Goal: Task Accomplishment & Management: Complete application form

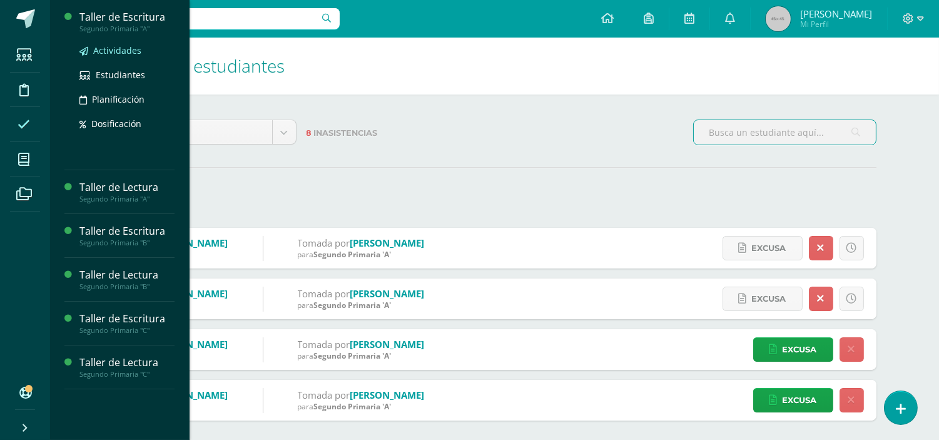
click at [115, 53] on span "Actividades" at bounding box center [117, 50] width 48 height 12
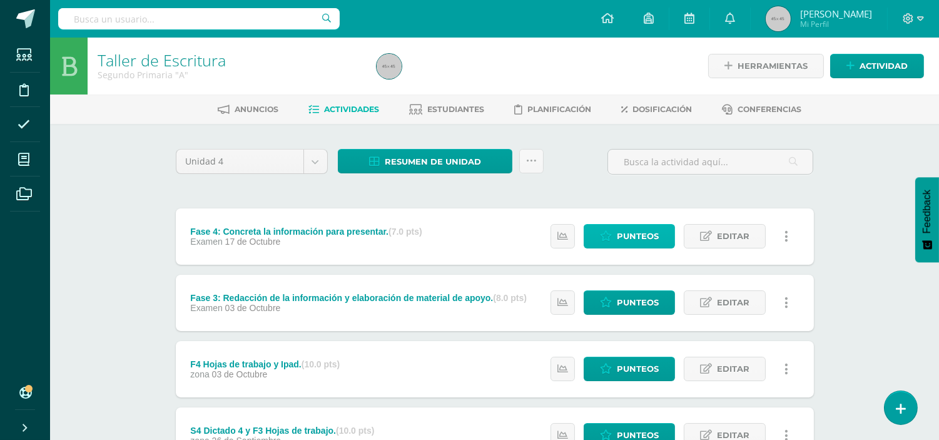
click at [623, 234] on span "Punteos" at bounding box center [638, 236] width 42 height 23
click at [621, 235] on span "Punteos" at bounding box center [638, 236] width 42 height 23
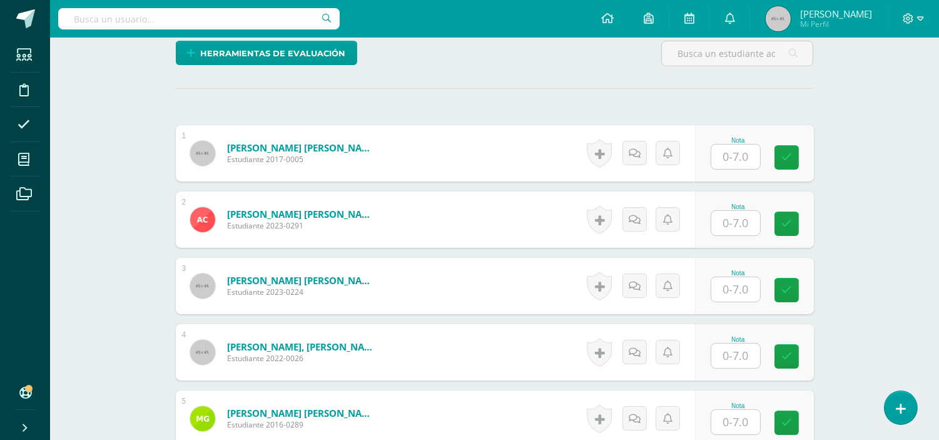
scroll to position [297, 0]
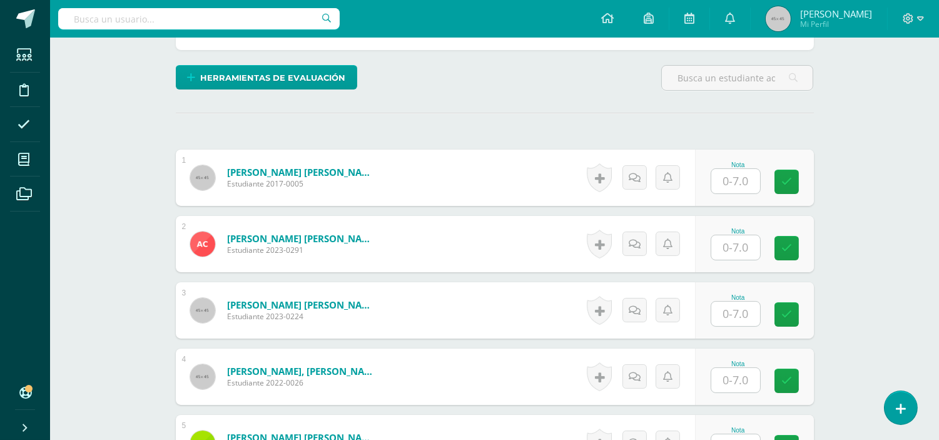
click at [741, 184] on input "text" at bounding box center [735, 181] width 49 height 24
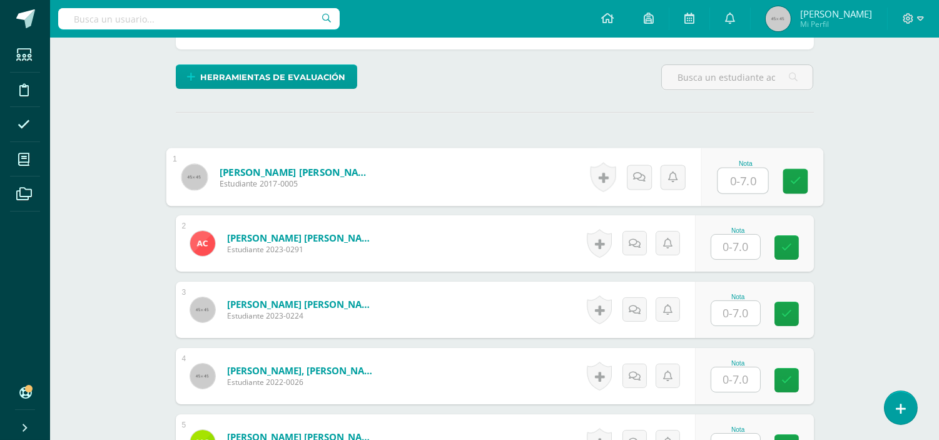
scroll to position [298, 0]
type input "7"
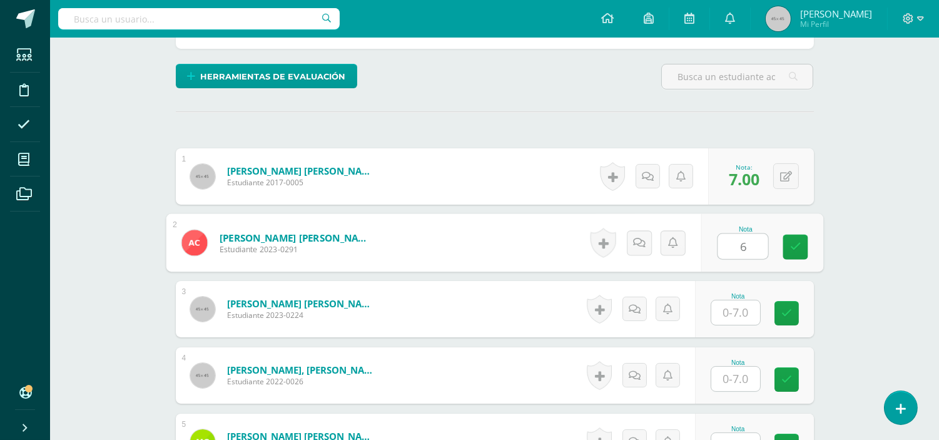
type input "6"
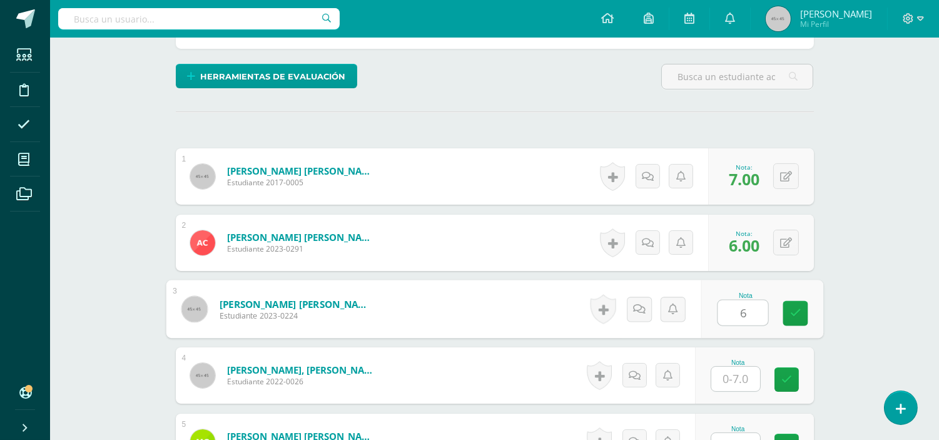
type input "6"
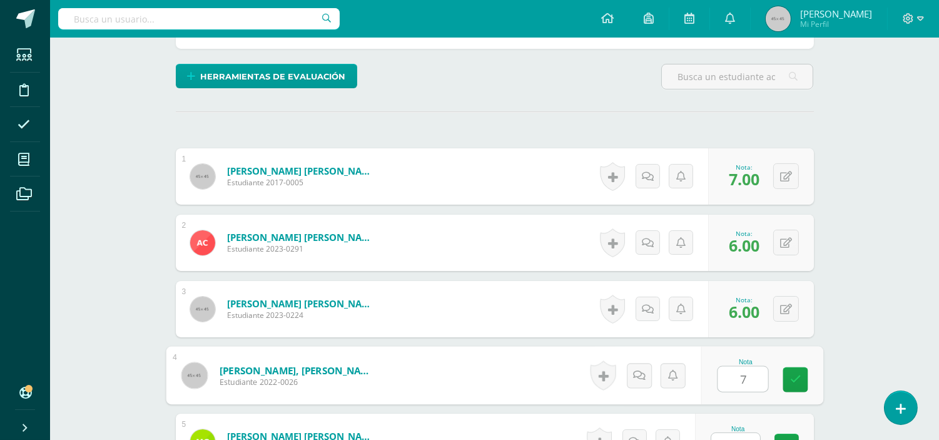
type input "7"
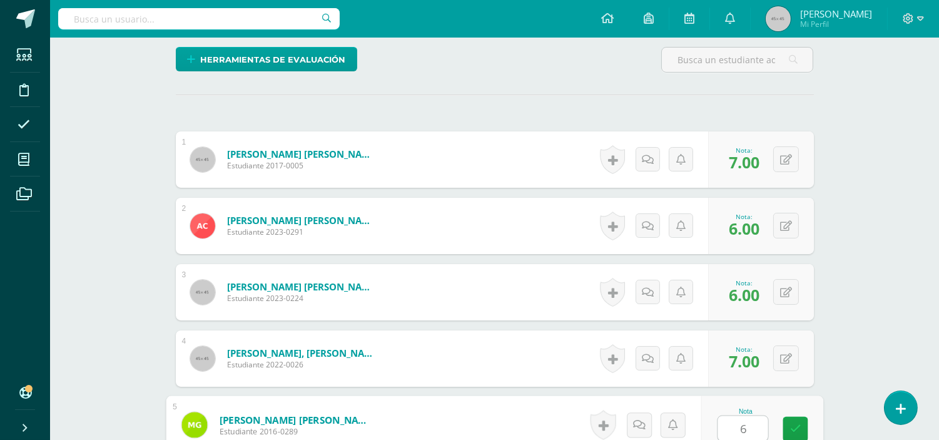
type input "6"
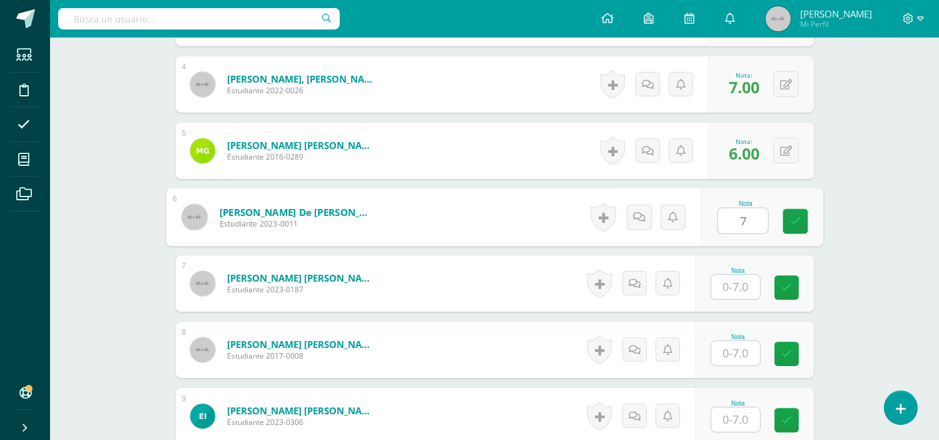
type input "7"
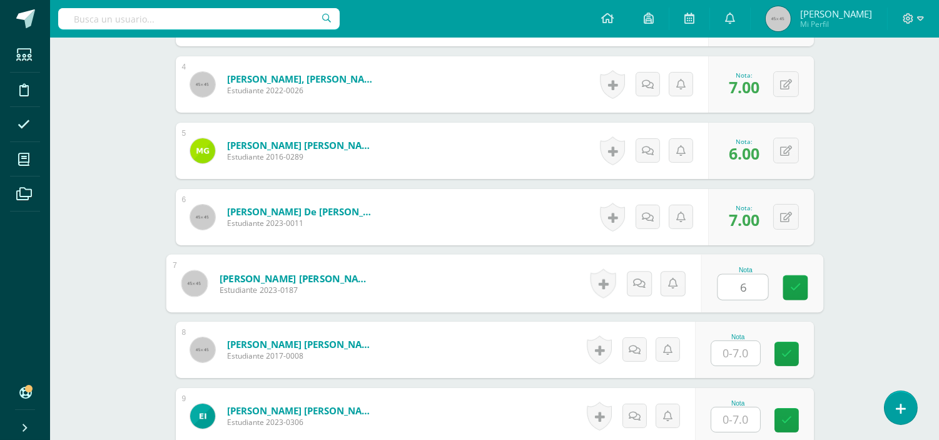
type input "6"
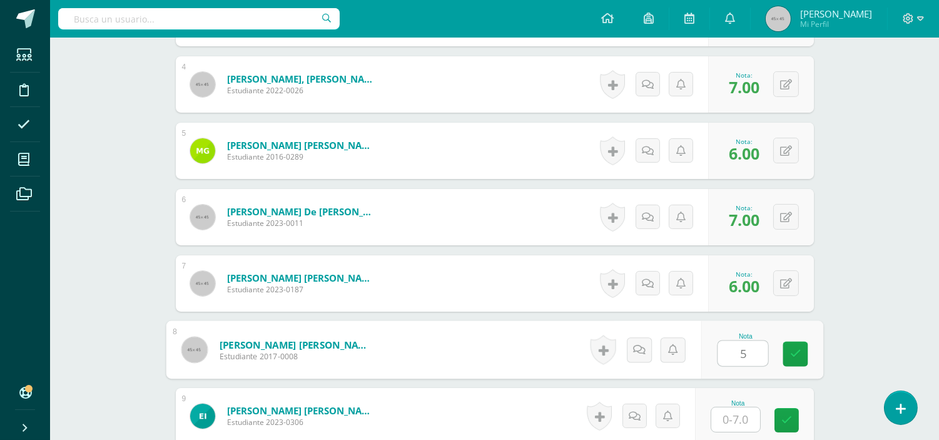
type input "5"
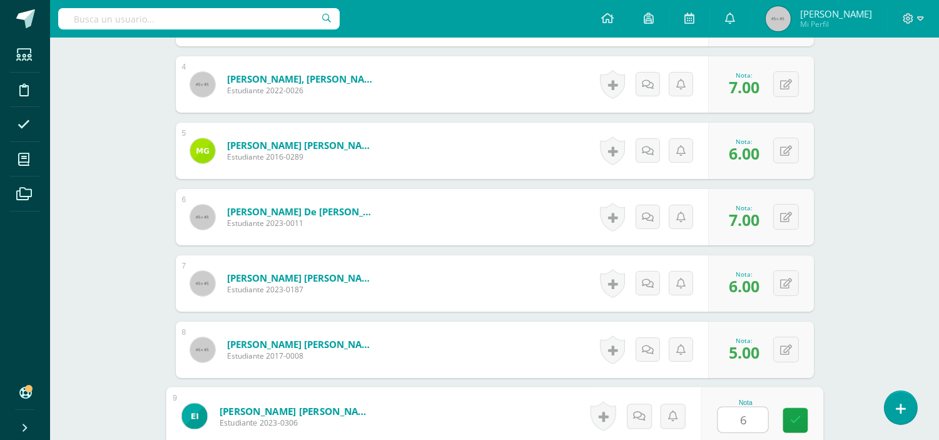
type input "6"
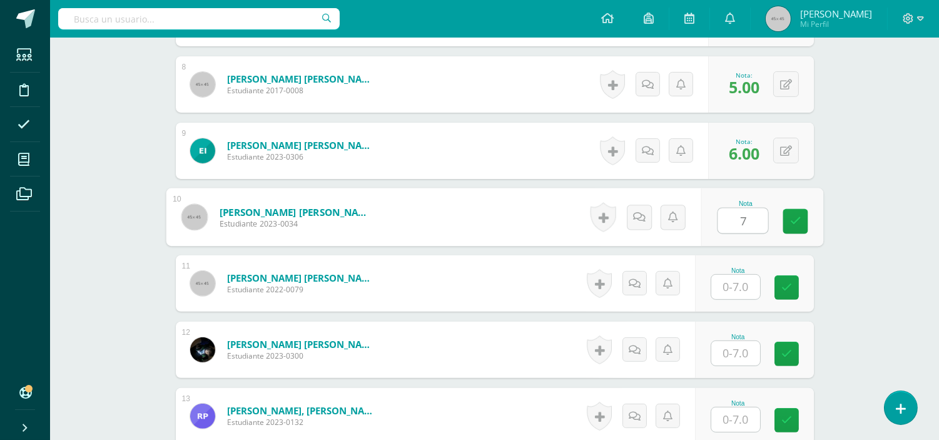
type input "7"
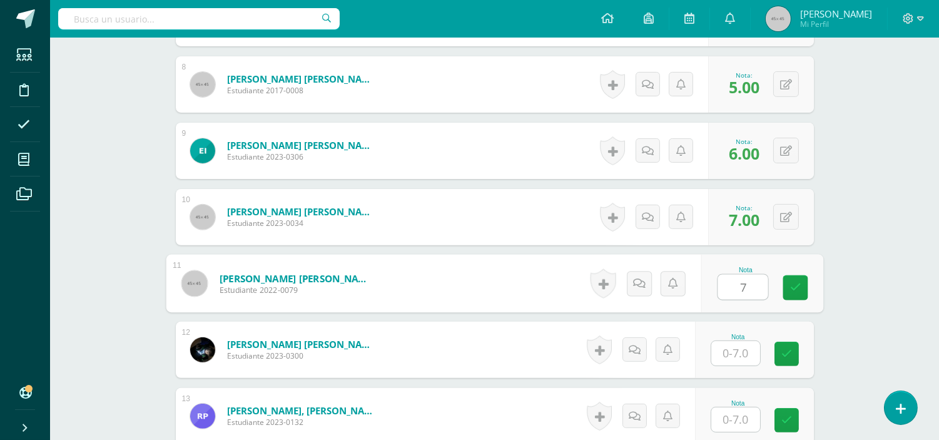
type input "7"
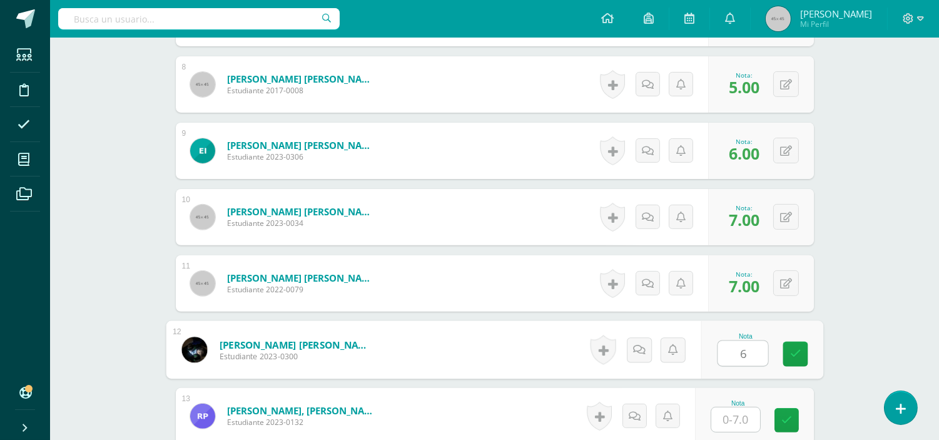
type input "6"
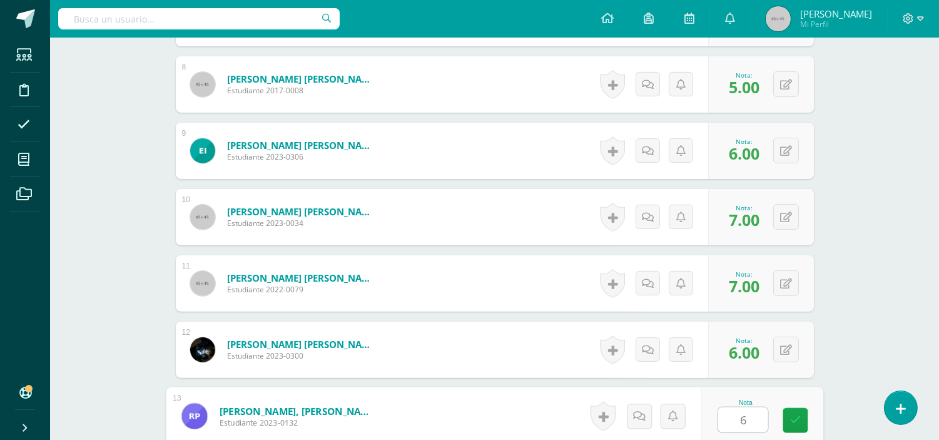
type input "6"
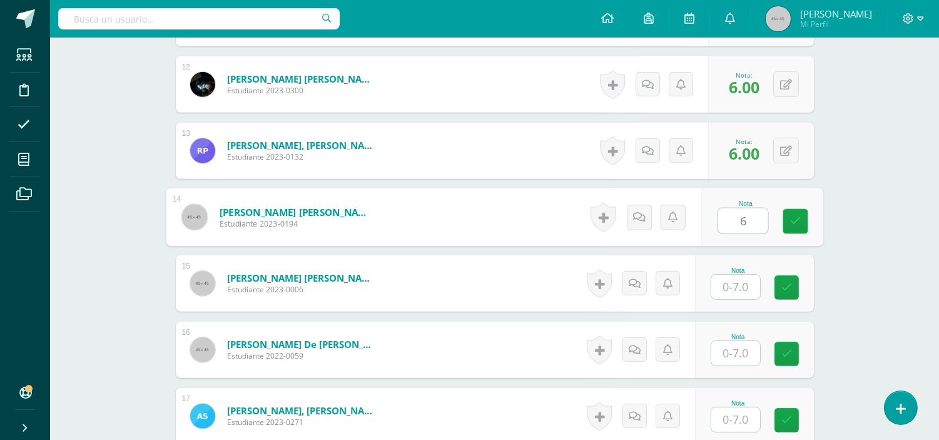
type input "6"
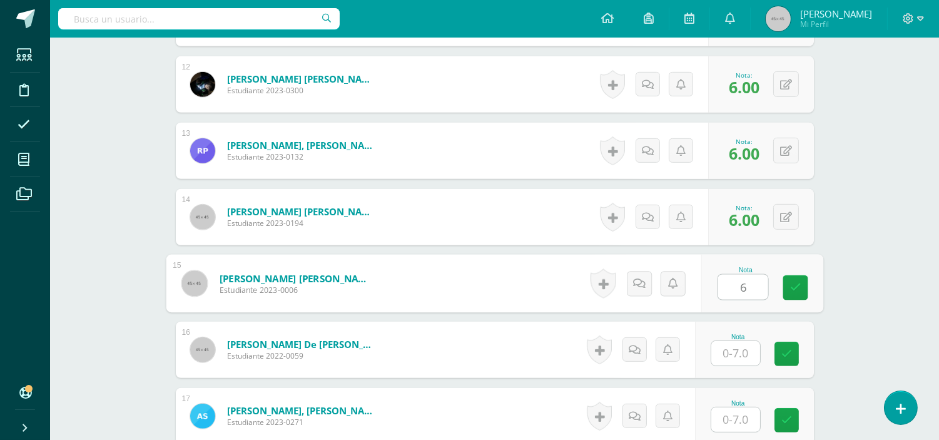
type input "6"
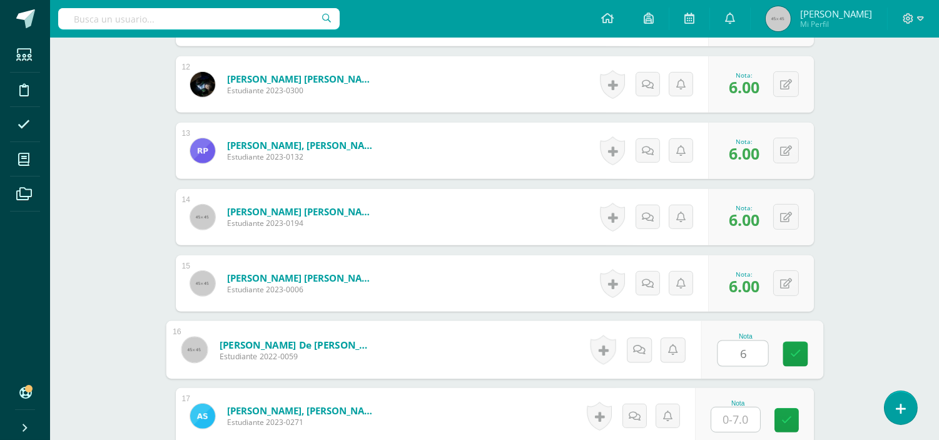
type input "6"
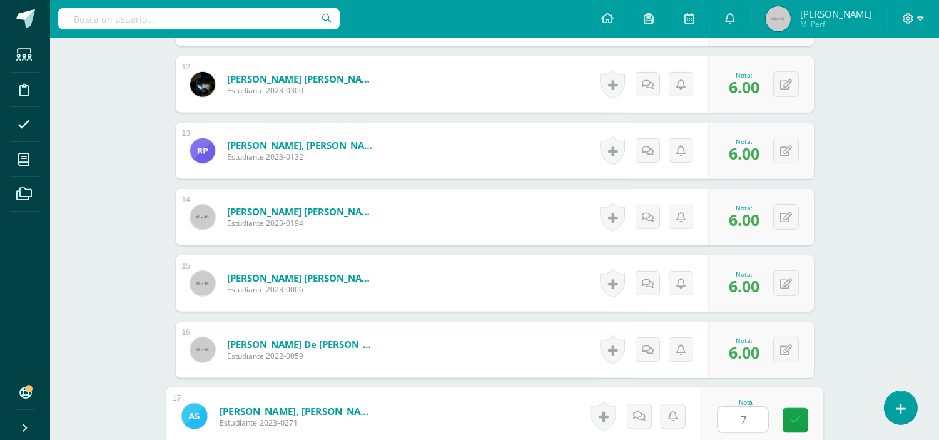
type input "7"
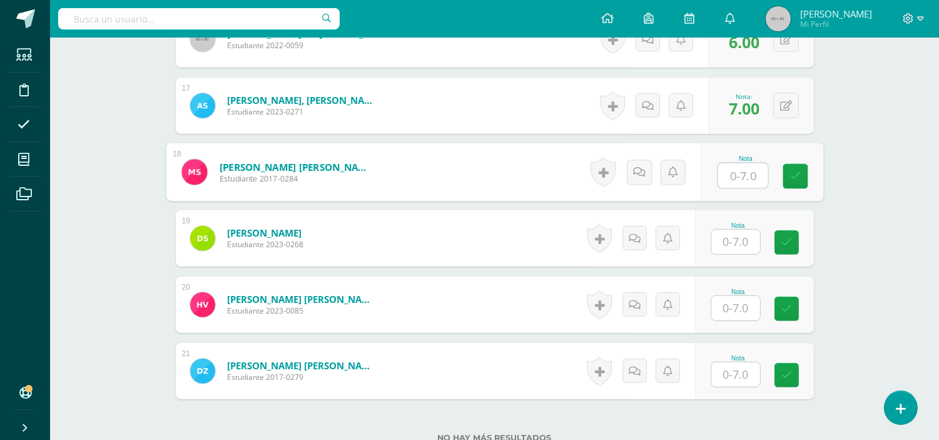
scroll to position [1454, 0]
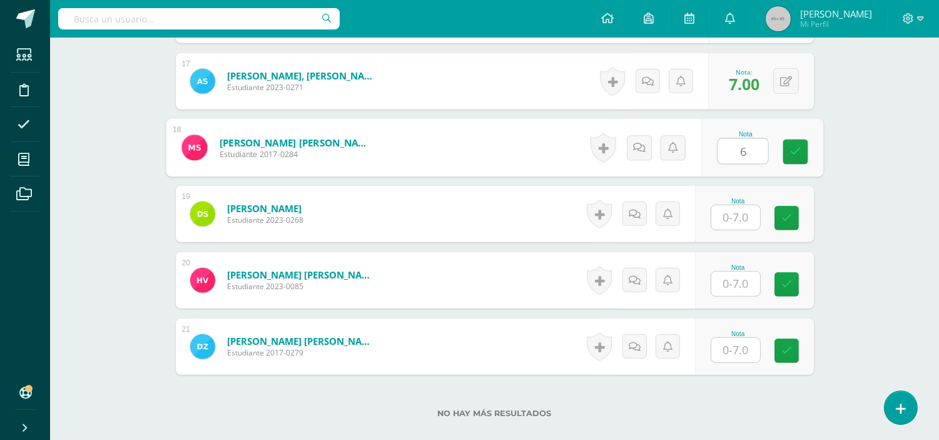
type input "6"
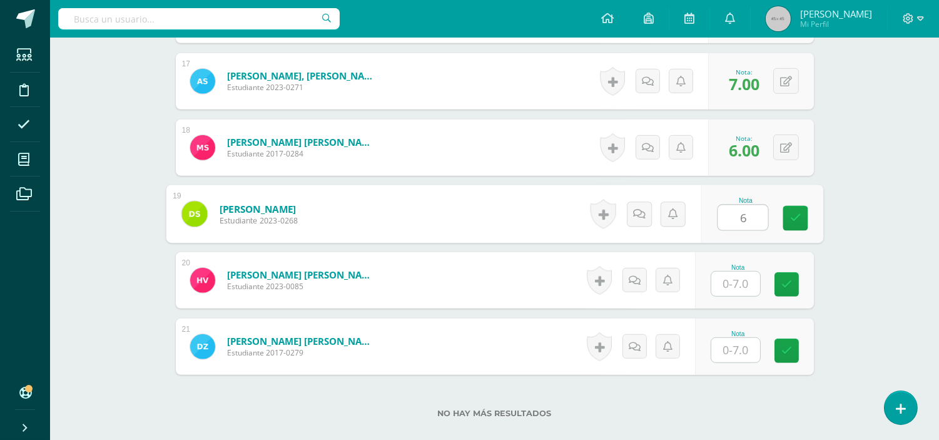
type input "6"
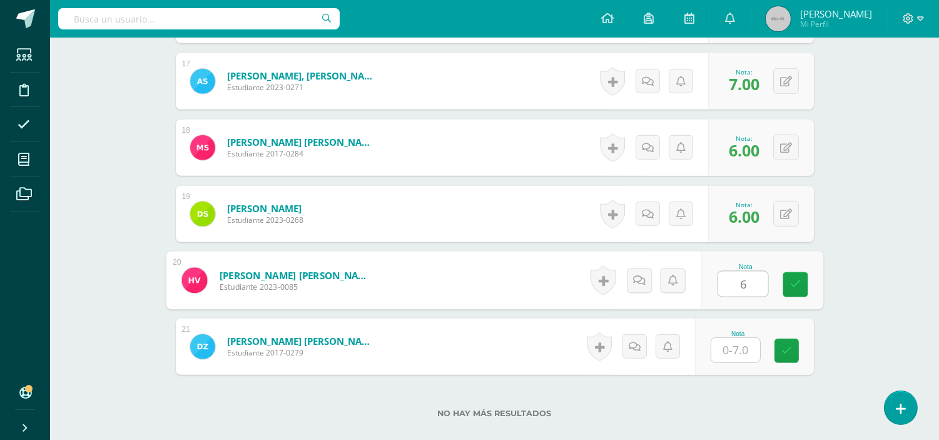
type input "6"
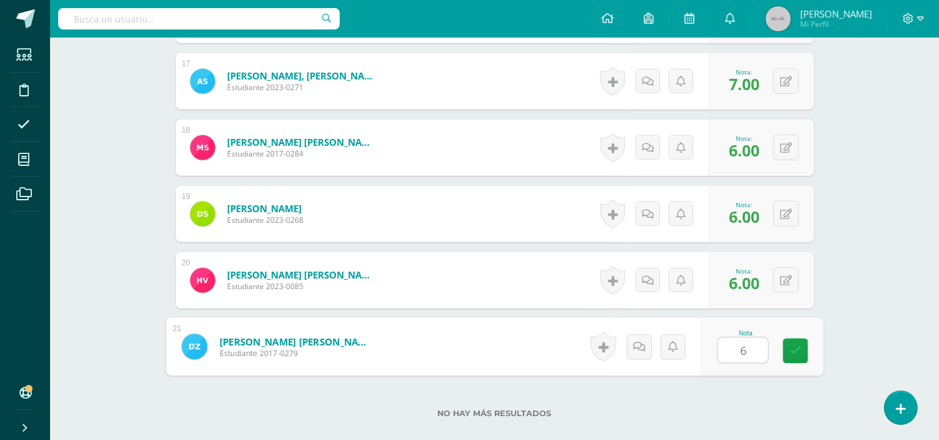
type input "6"
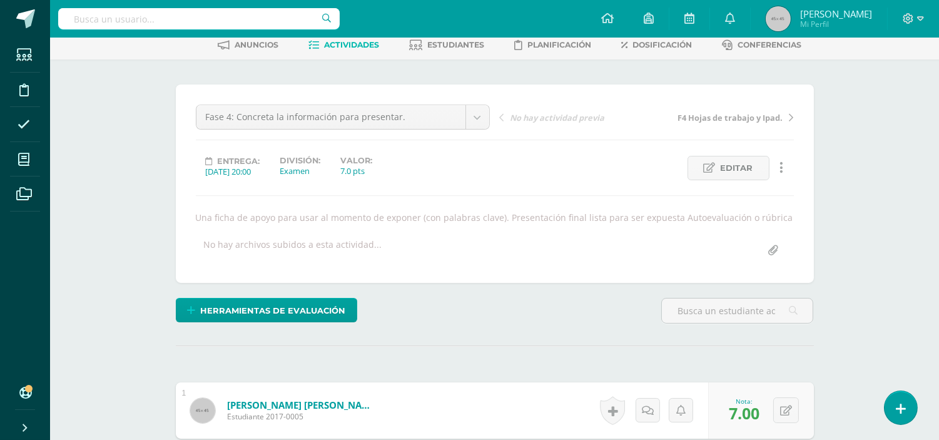
scroll to position [0, 0]
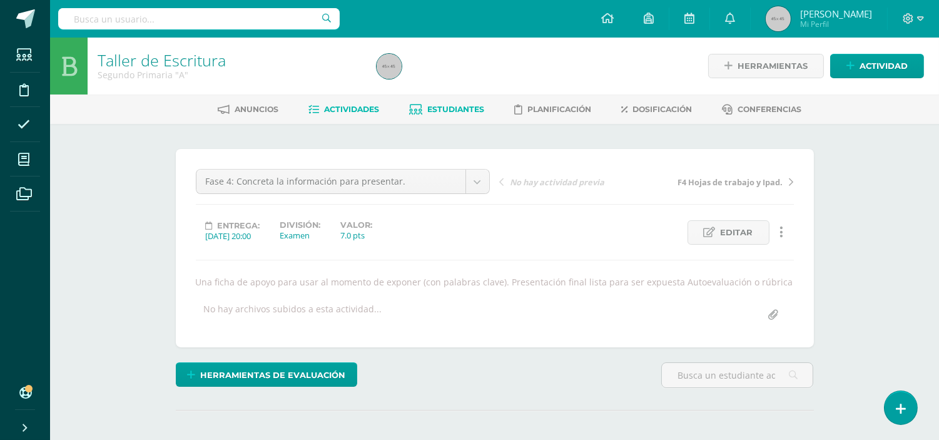
click at [438, 110] on span "Estudiantes" at bounding box center [455, 108] width 57 height 9
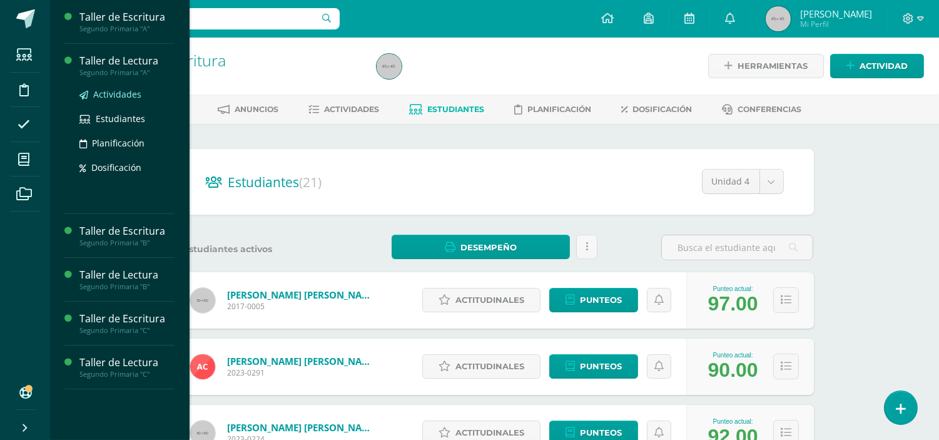
click at [96, 97] on span "Actividades" at bounding box center [117, 94] width 48 height 12
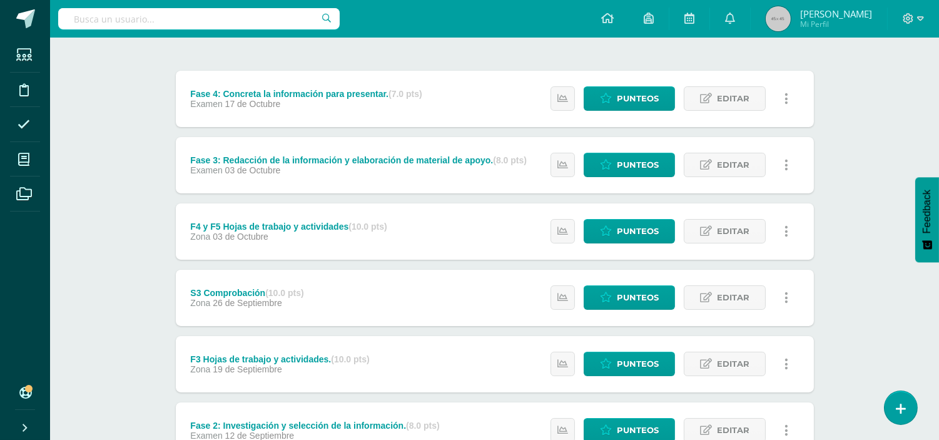
scroll to position [139, 0]
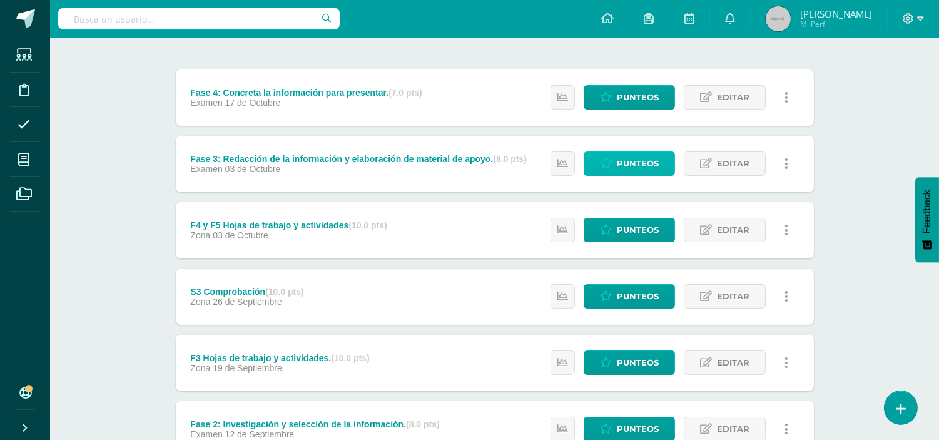
click at [607, 164] on icon at bounding box center [606, 163] width 12 height 11
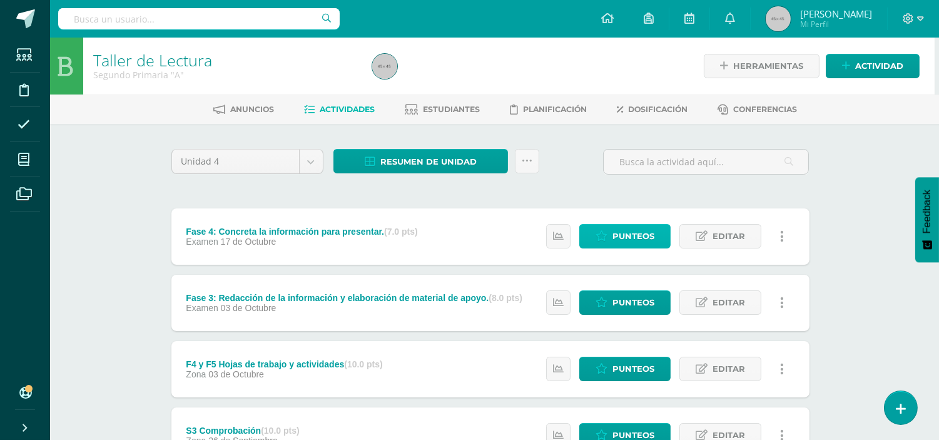
click at [608, 235] on link "Punteos" at bounding box center [624, 236] width 91 height 24
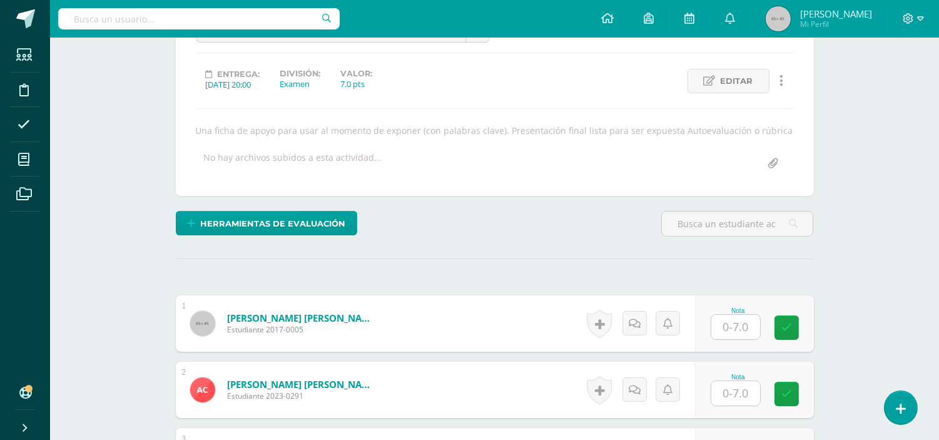
scroll to position [290, 0]
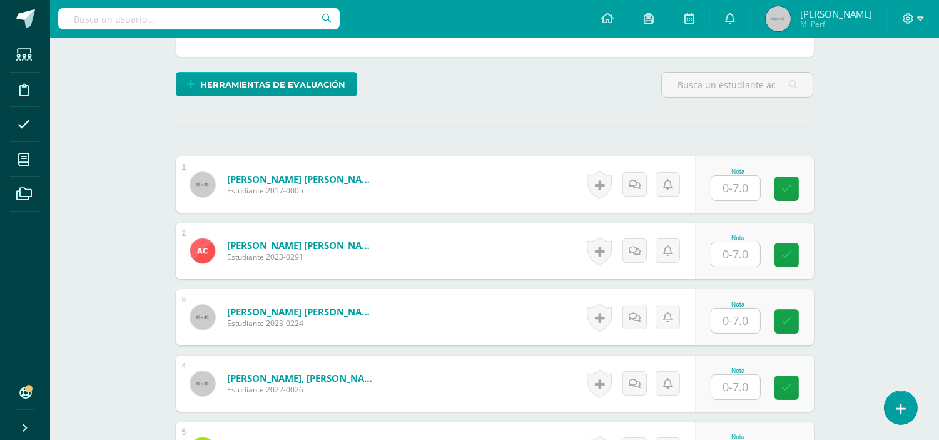
click at [748, 188] on input "text" at bounding box center [735, 188] width 49 height 24
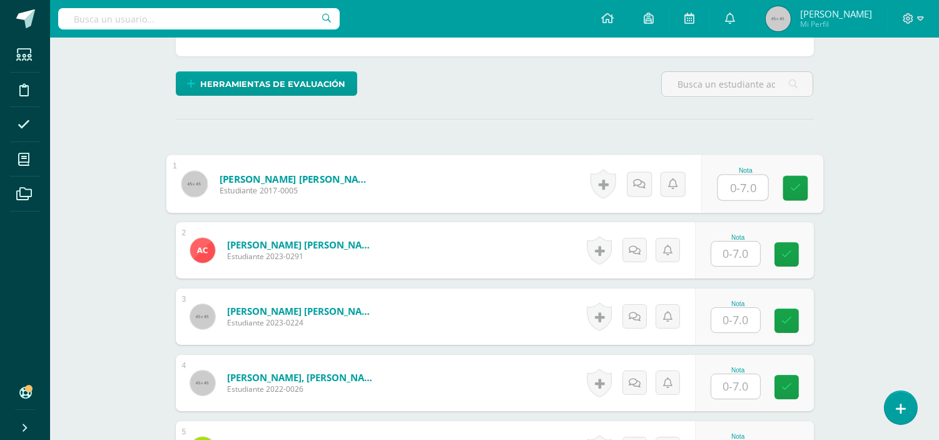
scroll to position [291, 0]
type input "7"
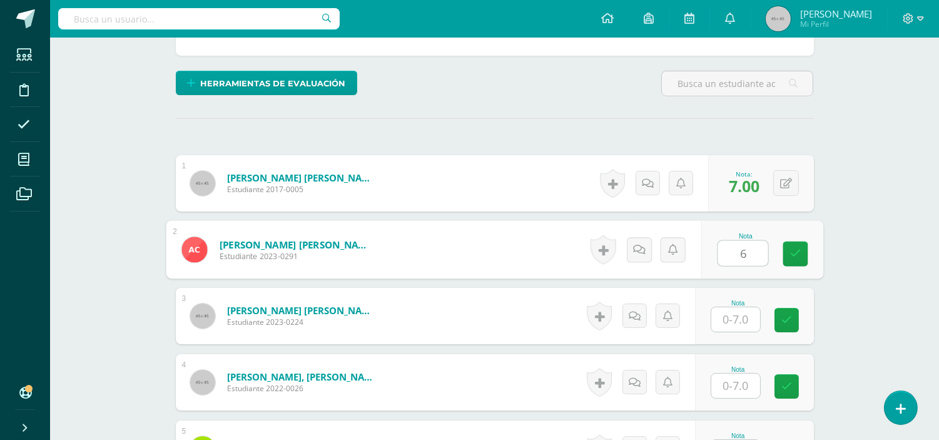
type input "6"
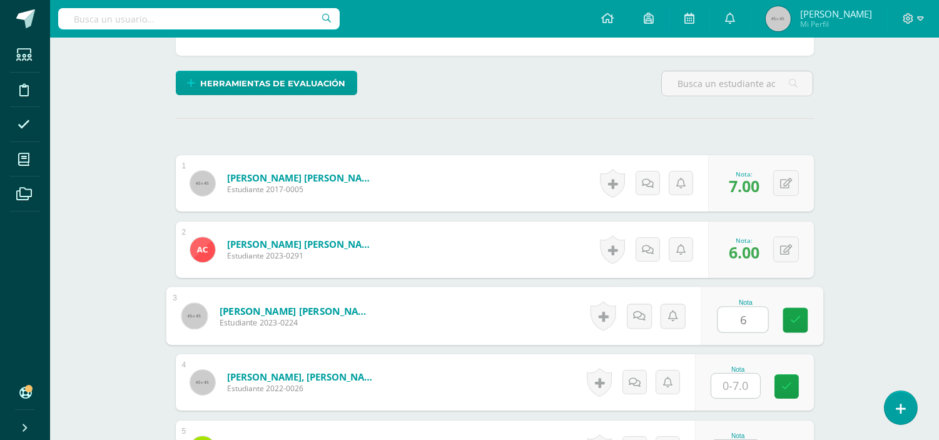
type input "6"
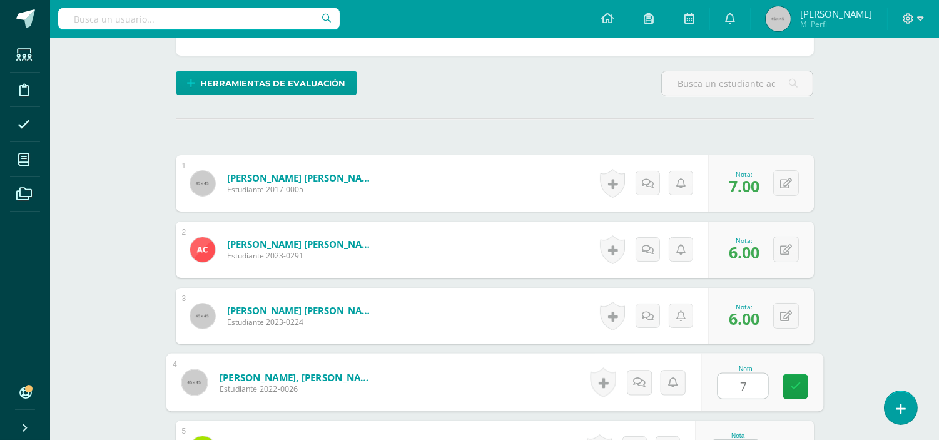
type input "7"
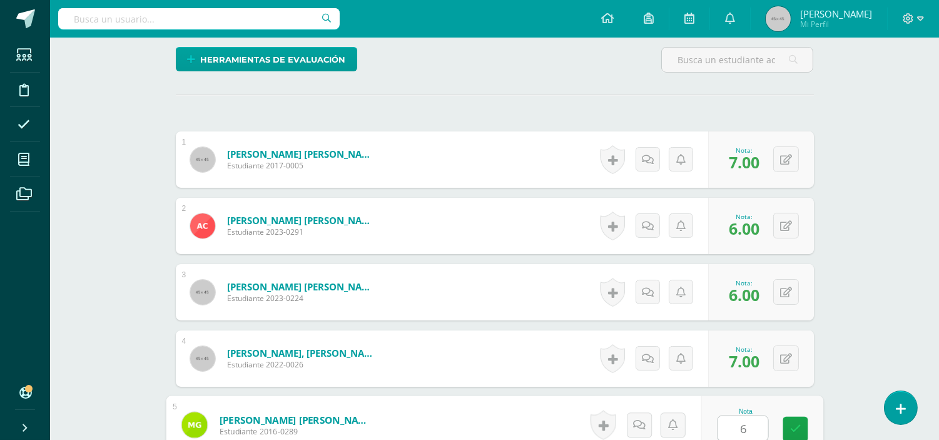
type input "6"
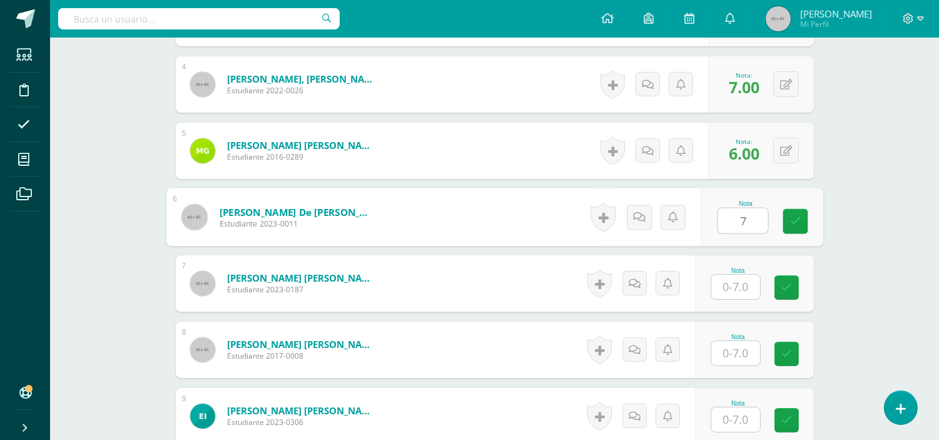
type input "7"
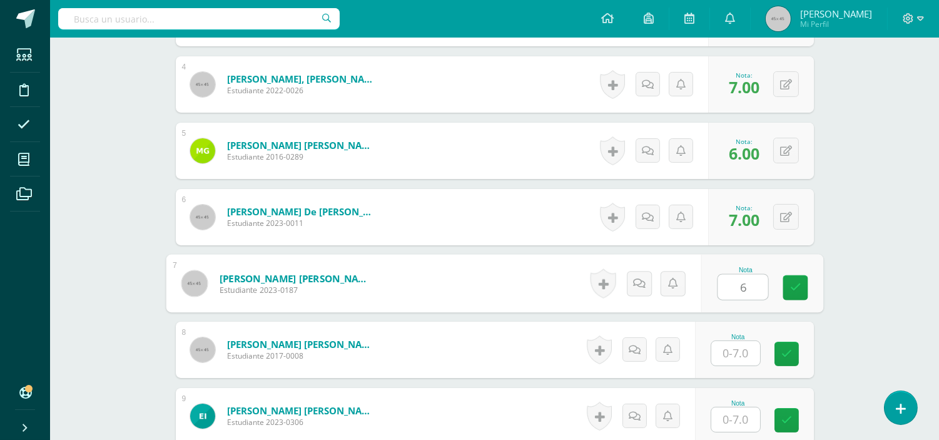
type input "6"
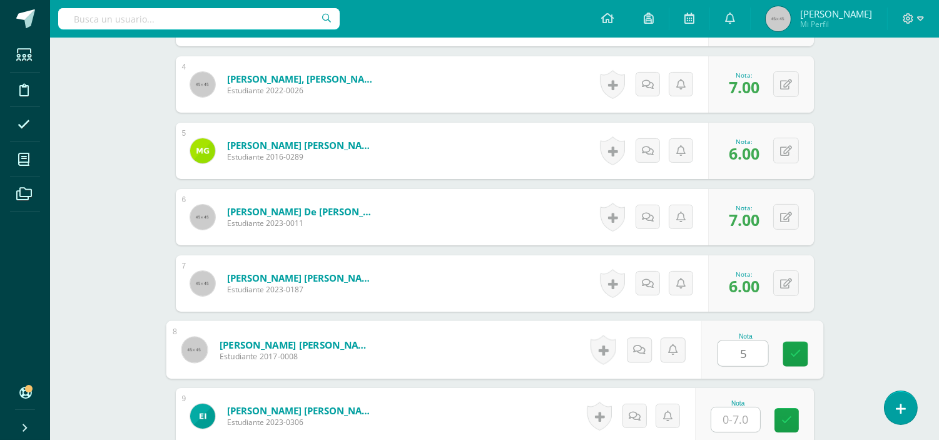
type input "5"
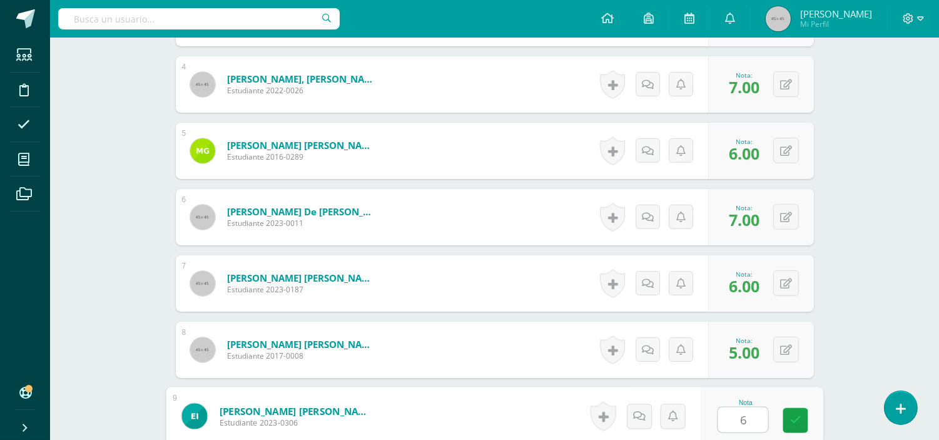
type input "6"
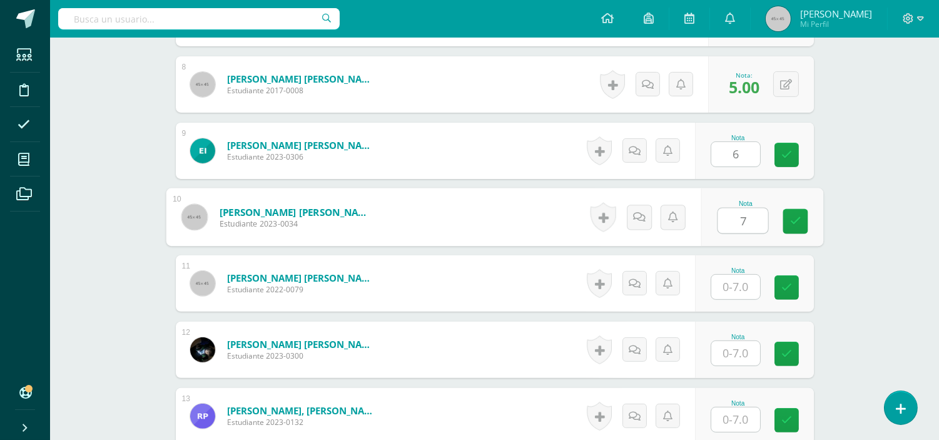
type input "7"
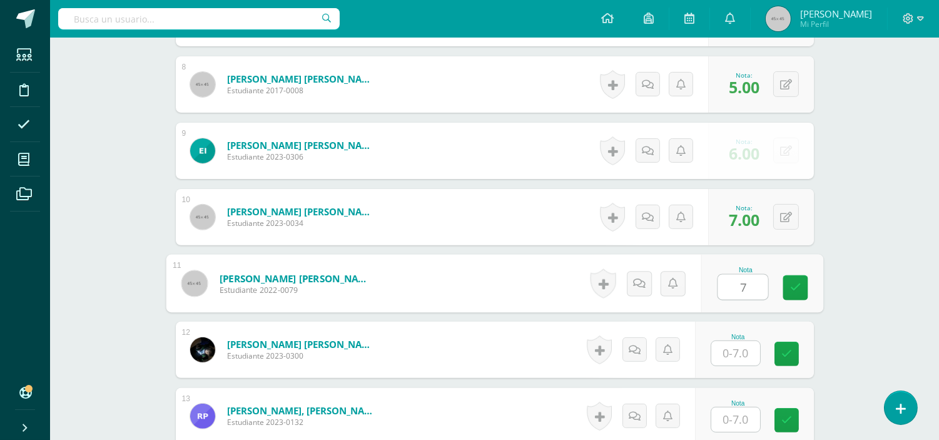
type input "7"
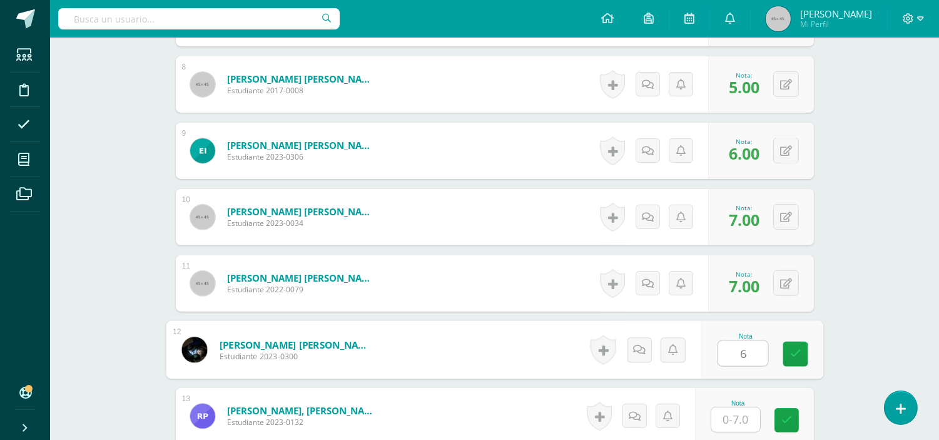
type input "6"
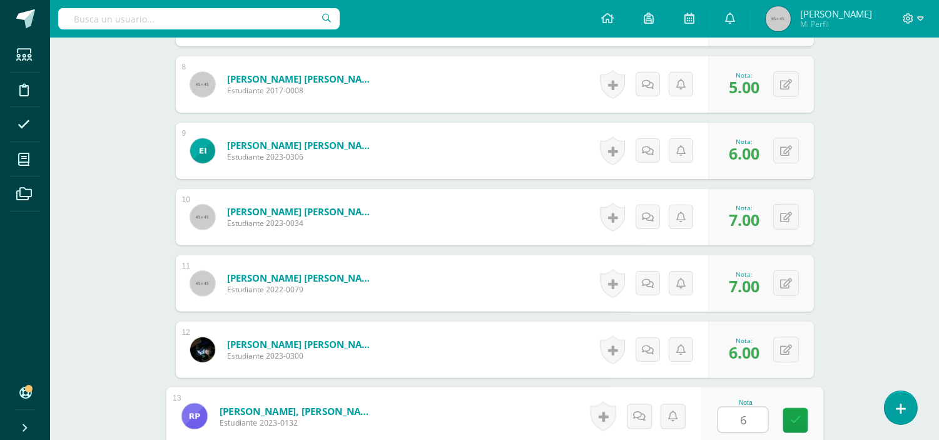
type input "6"
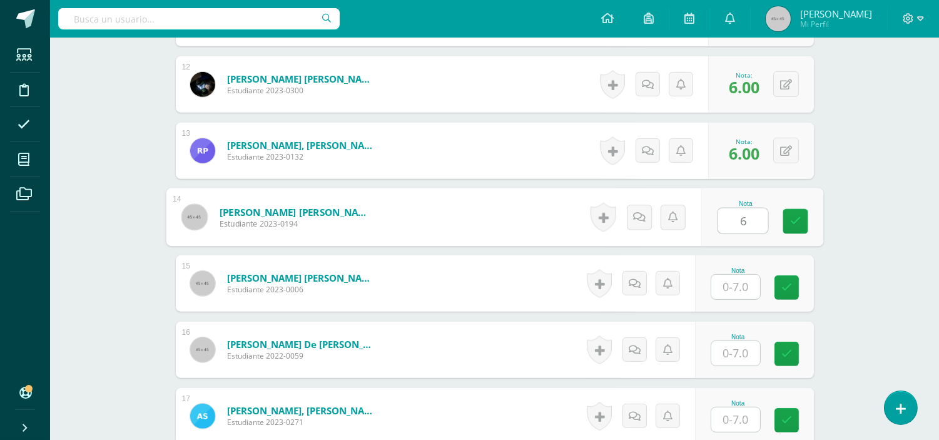
type input "6"
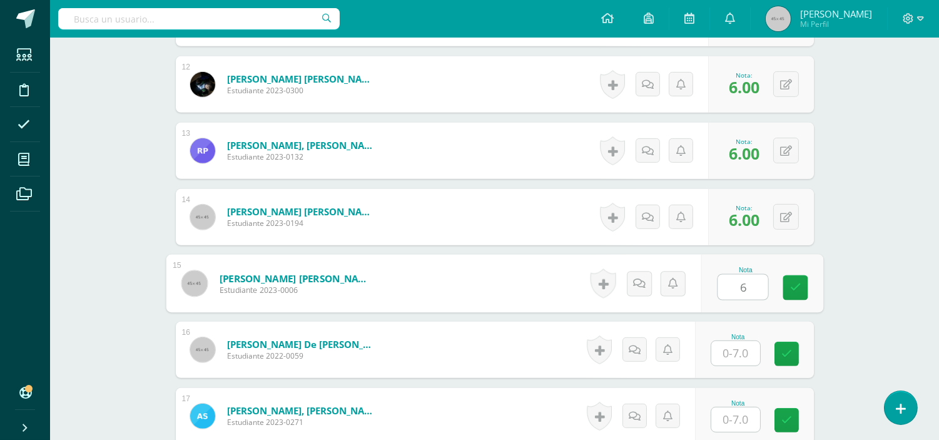
type input "6"
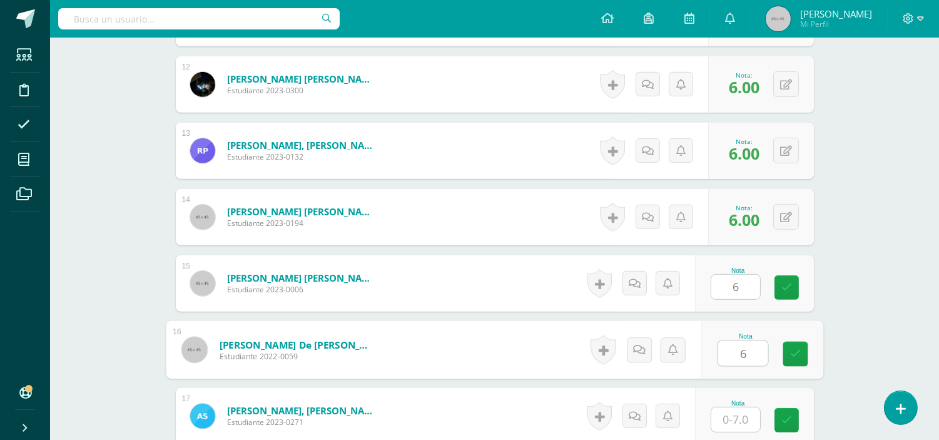
type input "6"
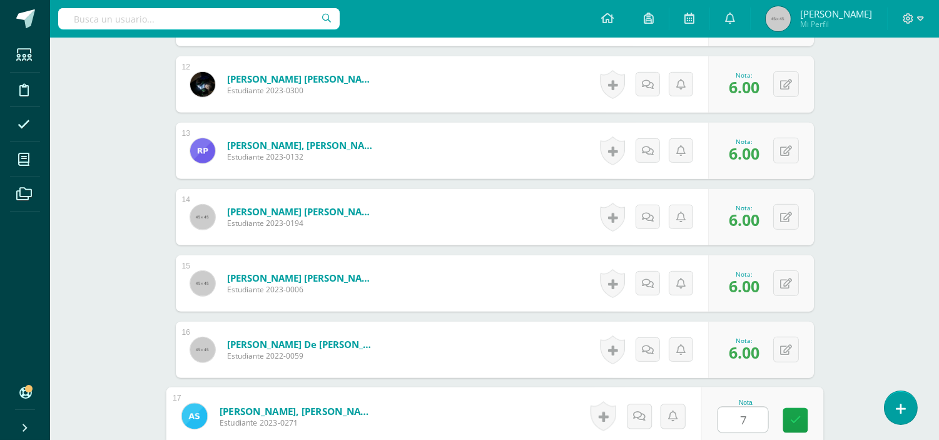
type input "7"
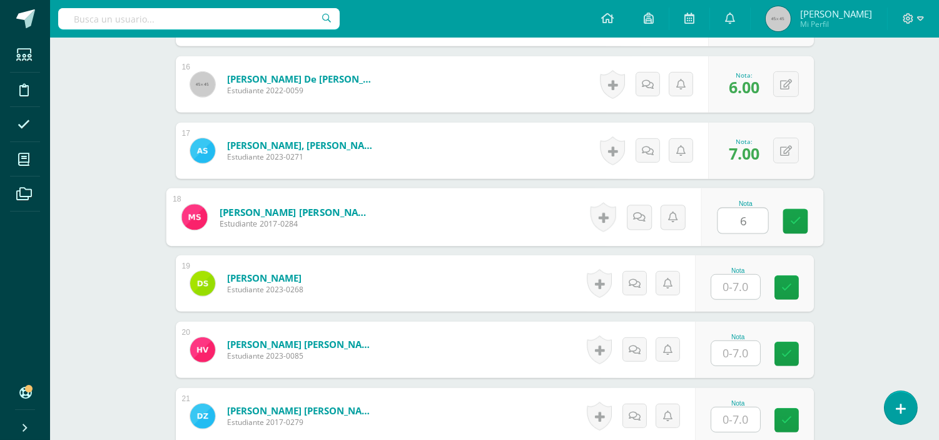
type input "6"
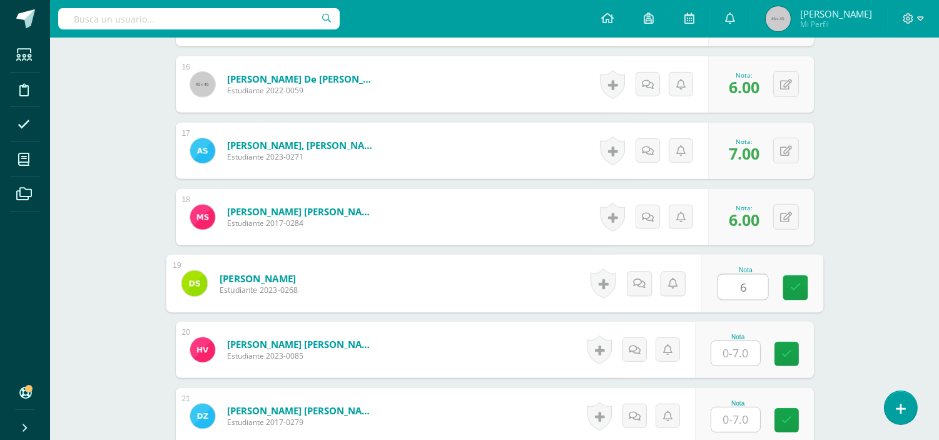
type input "6"
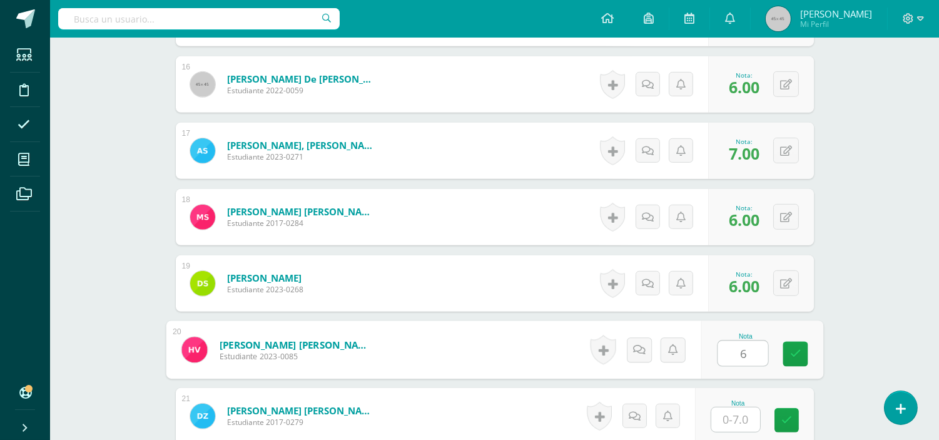
type input "6"
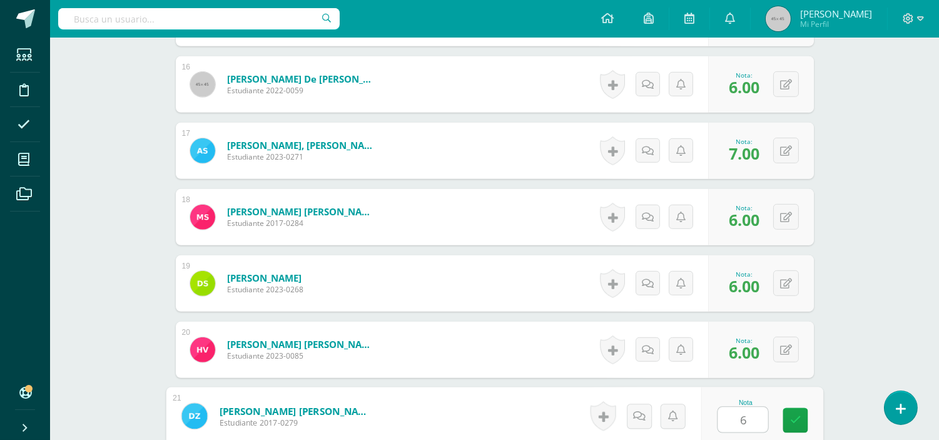
type input "6"
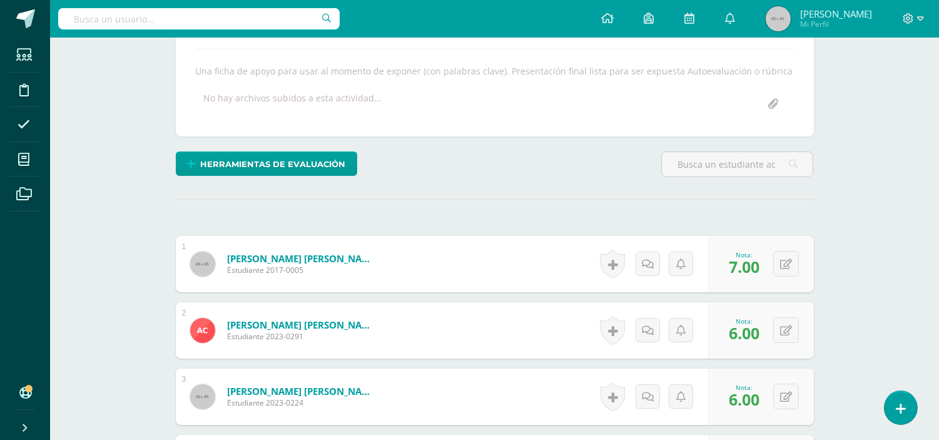
scroll to position [0, 0]
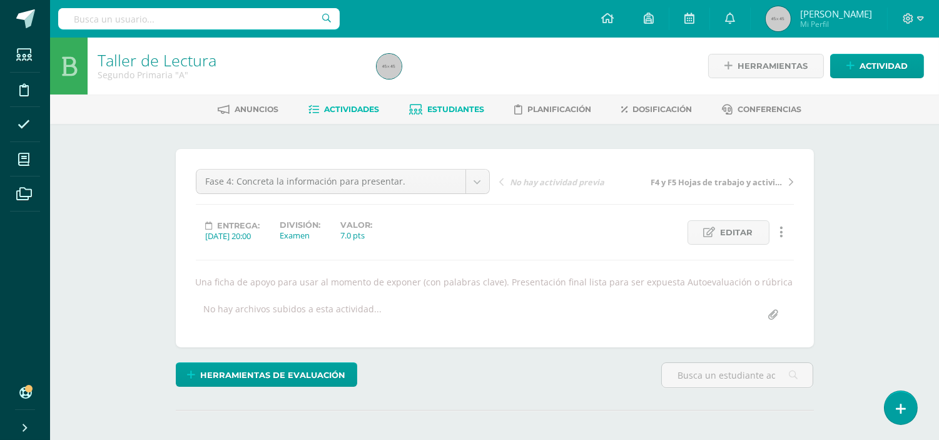
click at [447, 113] on span "Estudiantes" at bounding box center [455, 108] width 57 height 9
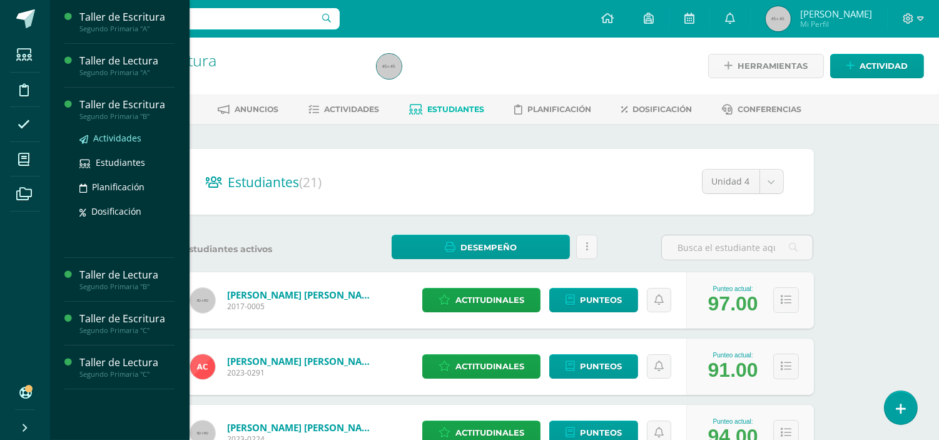
click at [108, 141] on span "Actividades" at bounding box center [117, 138] width 48 height 12
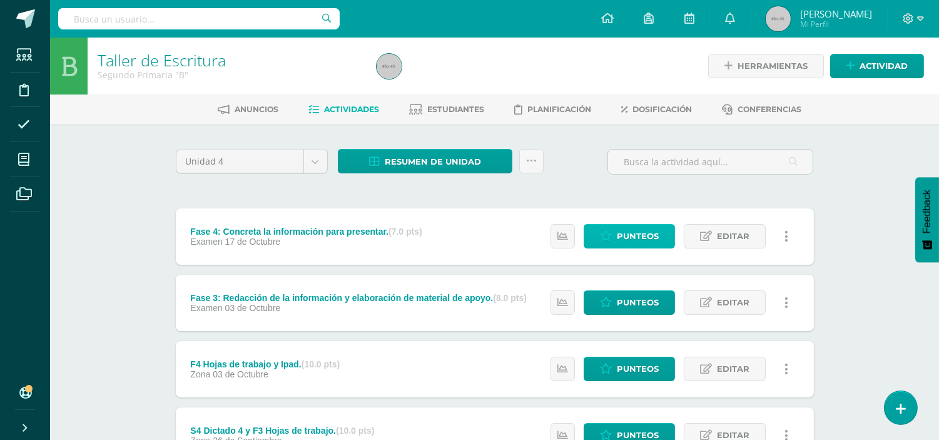
click at [644, 231] on span "Punteos" at bounding box center [638, 236] width 42 height 23
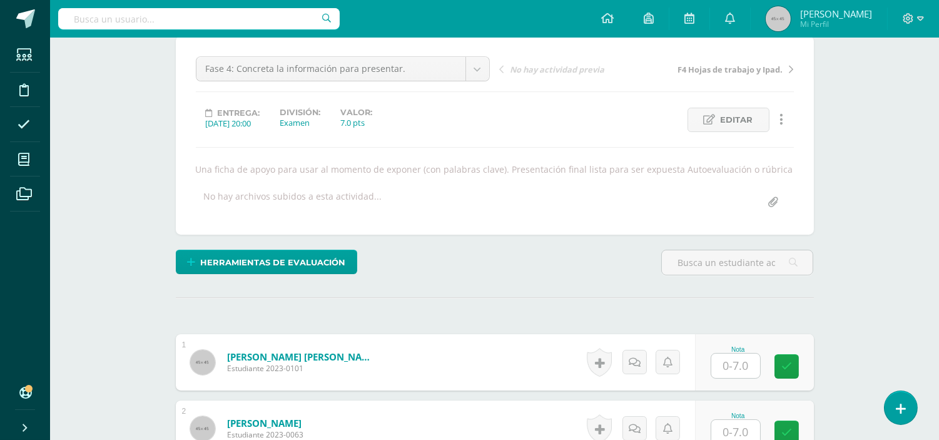
scroll to position [210, 0]
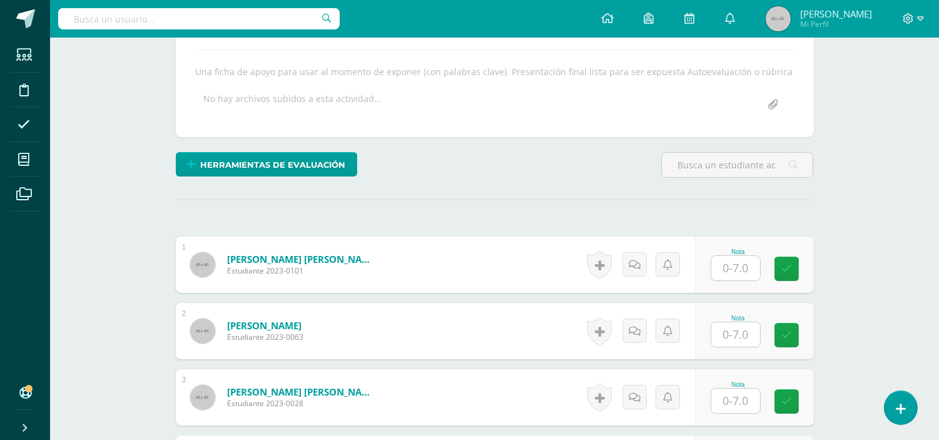
click at [747, 260] on input "text" at bounding box center [735, 268] width 49 height 24
type input "7"
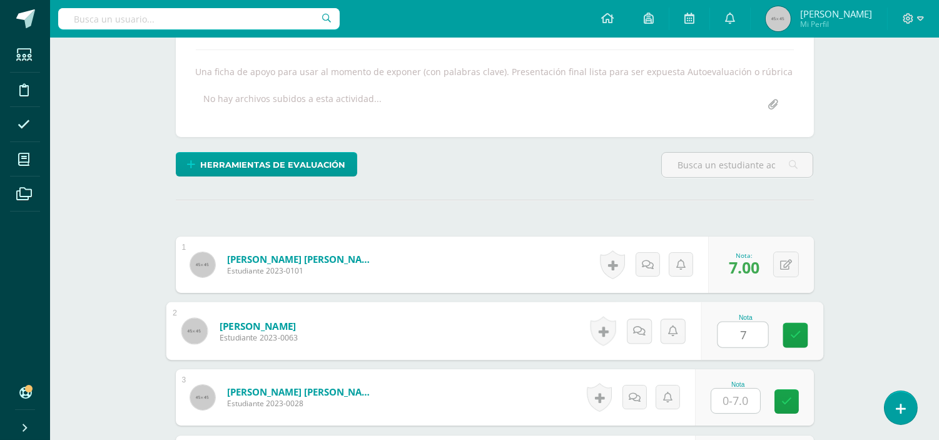
type input "7"
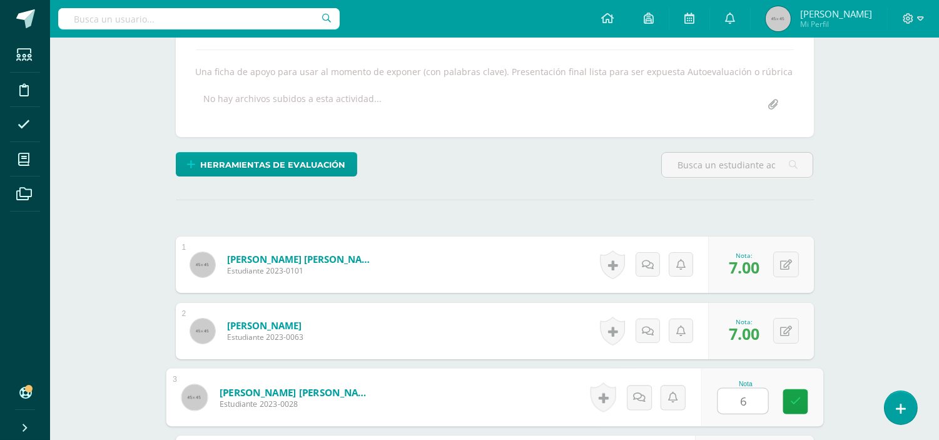
type input "6"
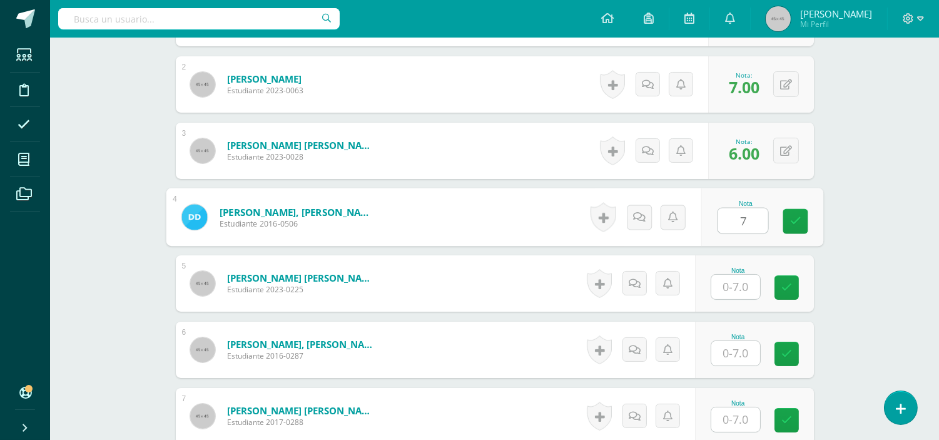
type input "7"
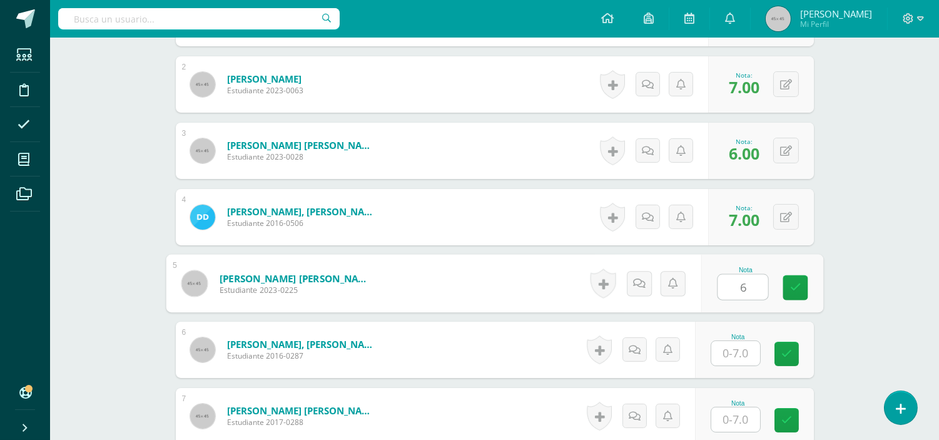
type input "6"
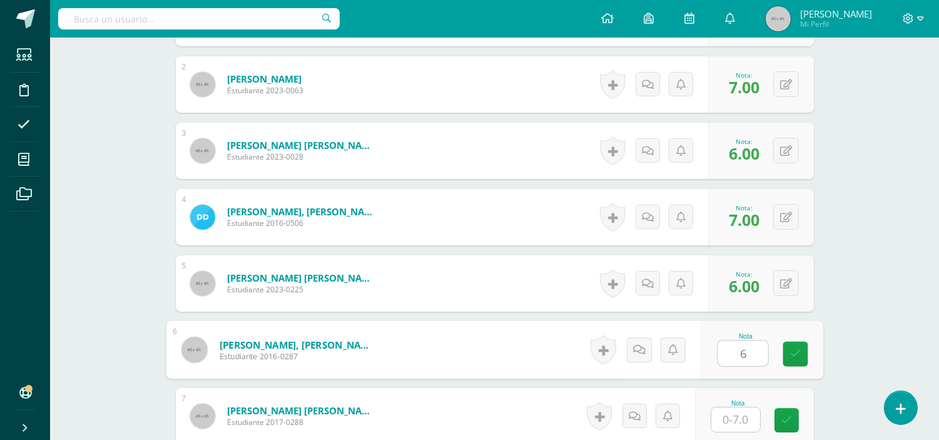
type input "6"
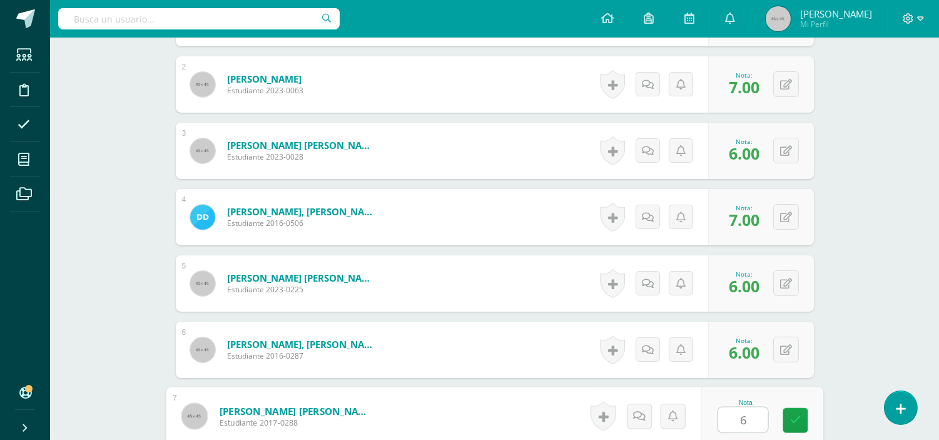
type input "6"
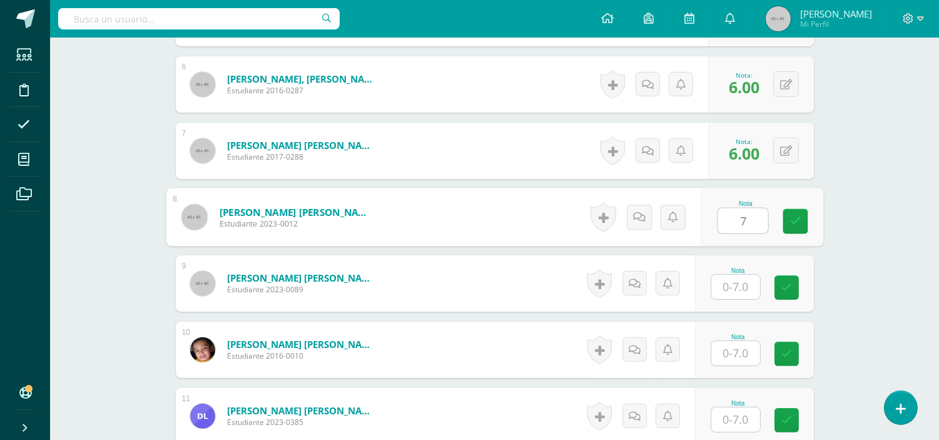
type input "7"
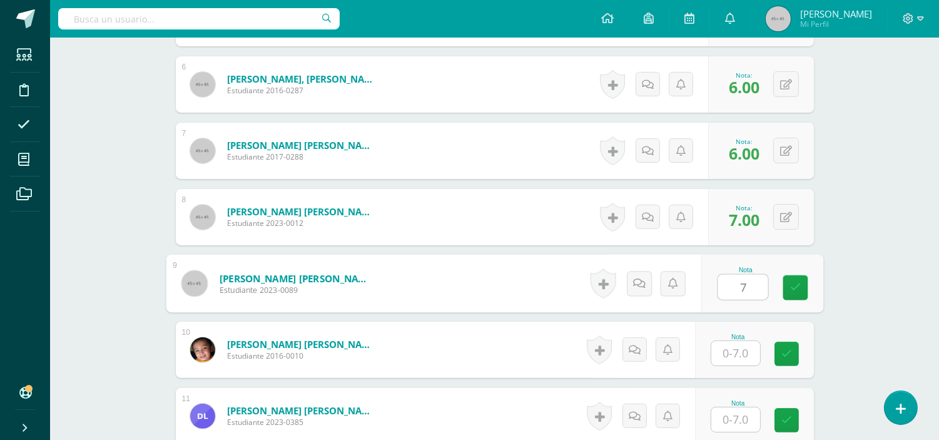
type input "7"
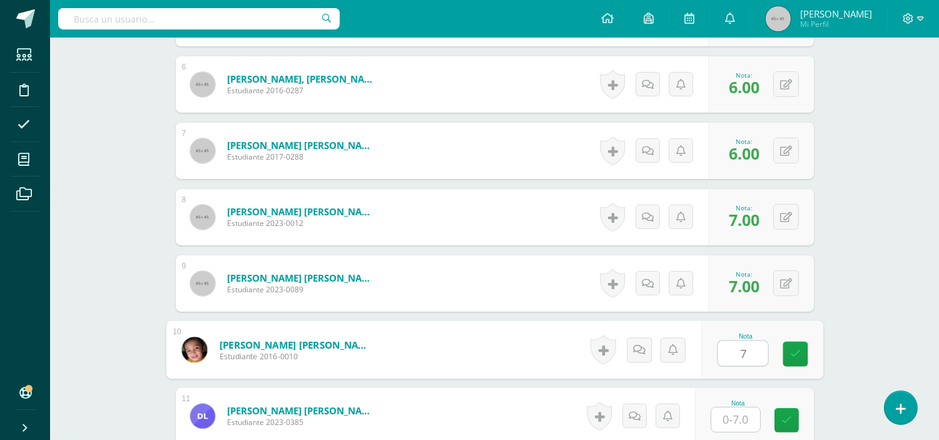
type input "7"
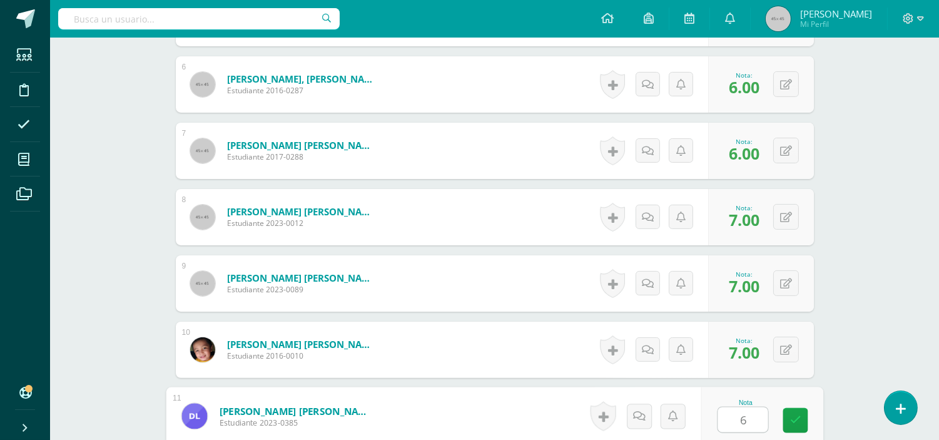
type input "6"
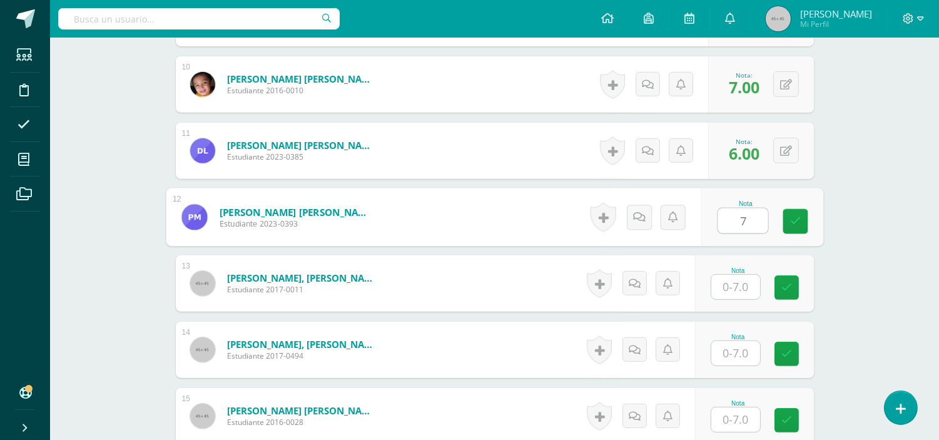
type input "7"
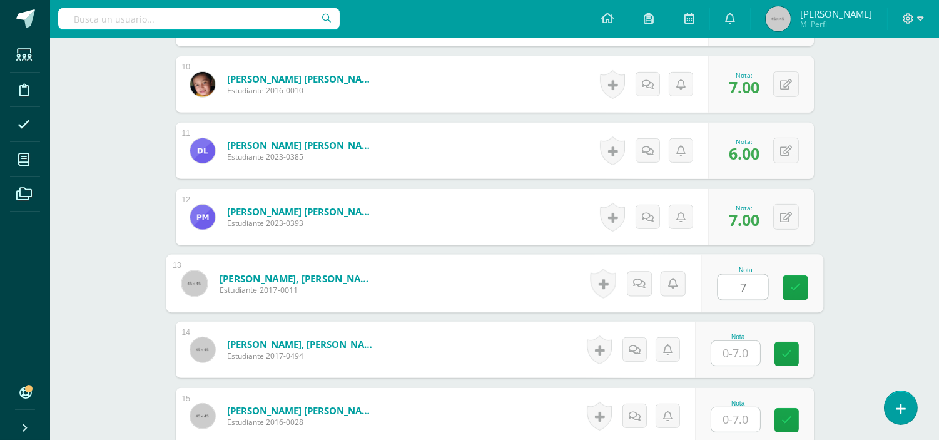
type input "7"
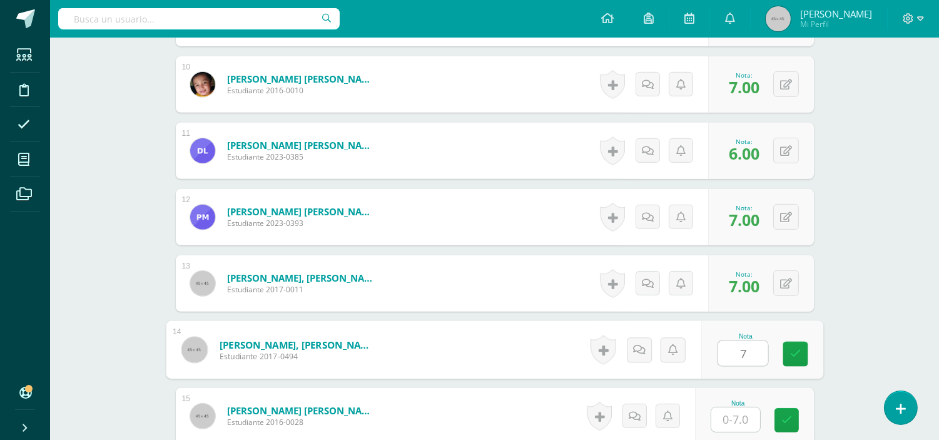
type input "7"
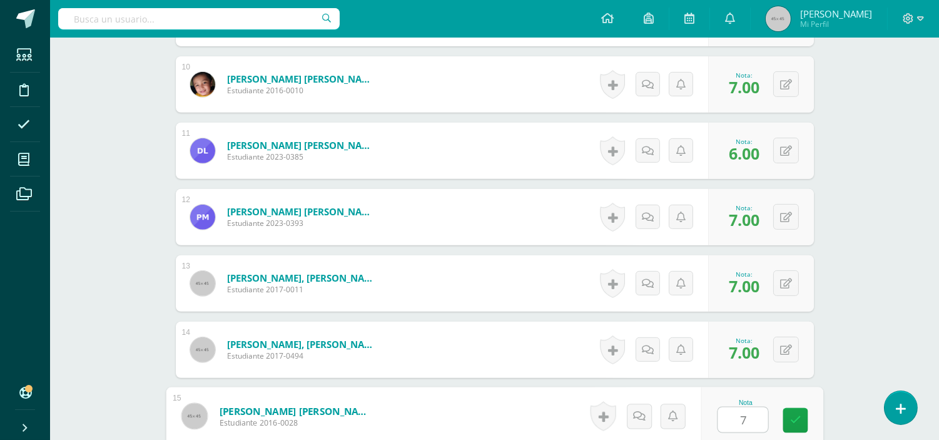
type input "7"
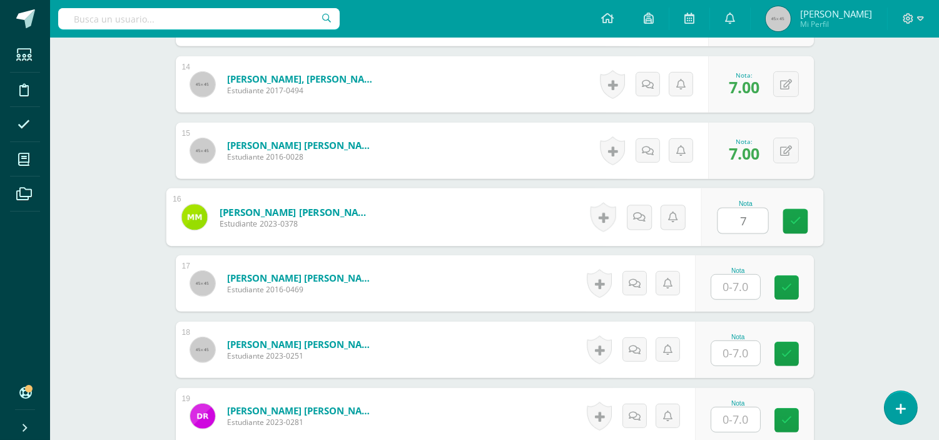
type input "7"
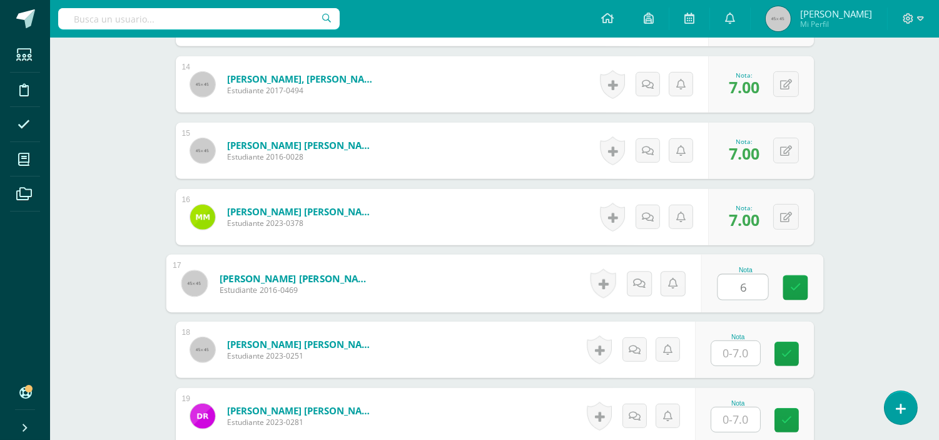
type input "6"
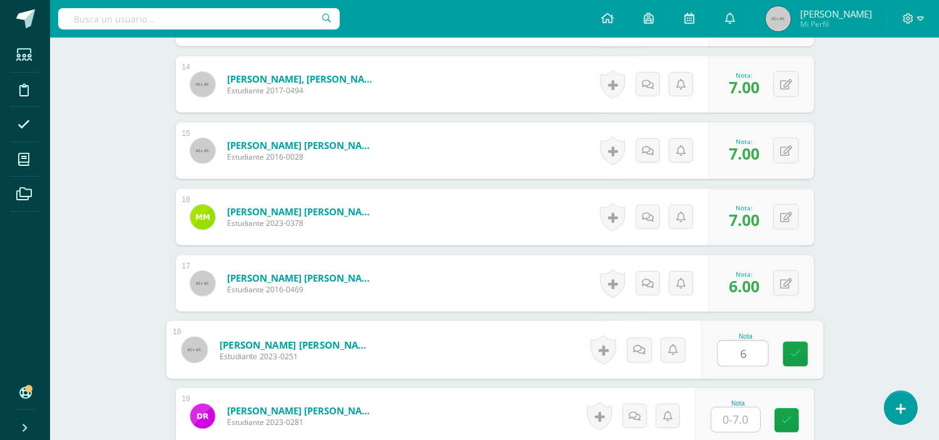
type input "6"
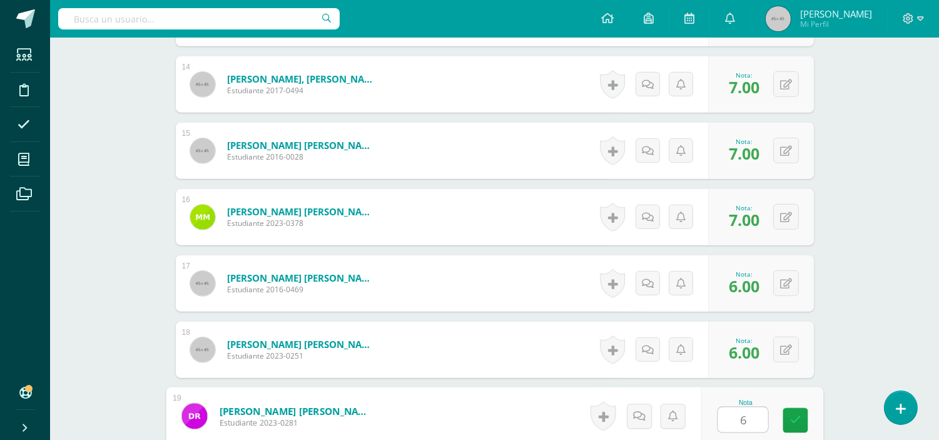
type input "6"
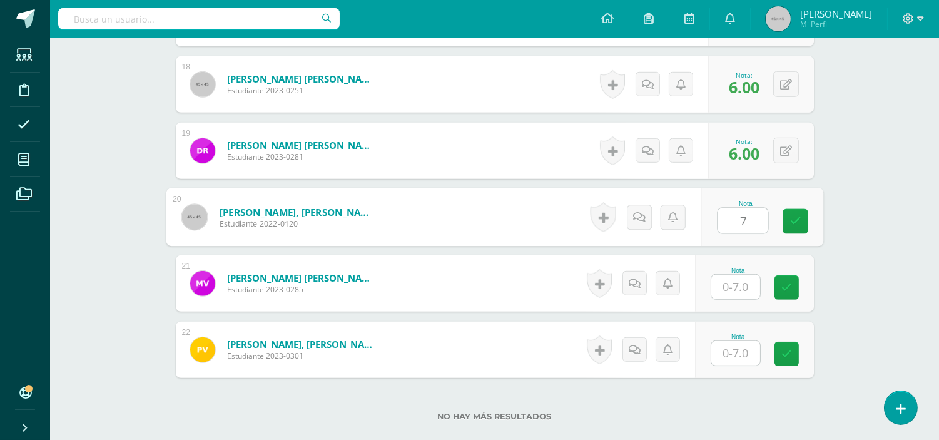
type input "7"
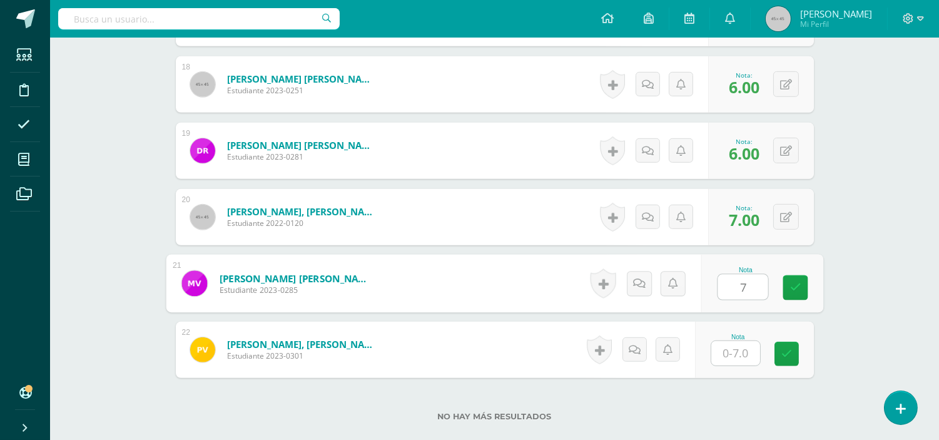
type input "7"
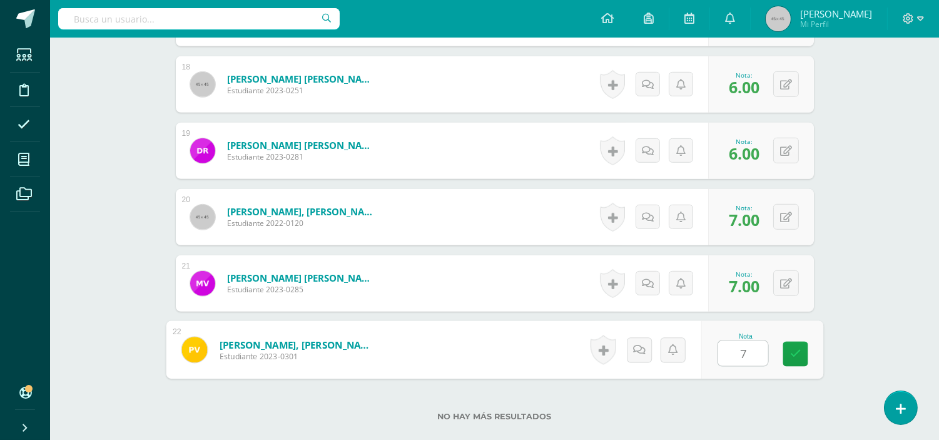
type input "7"
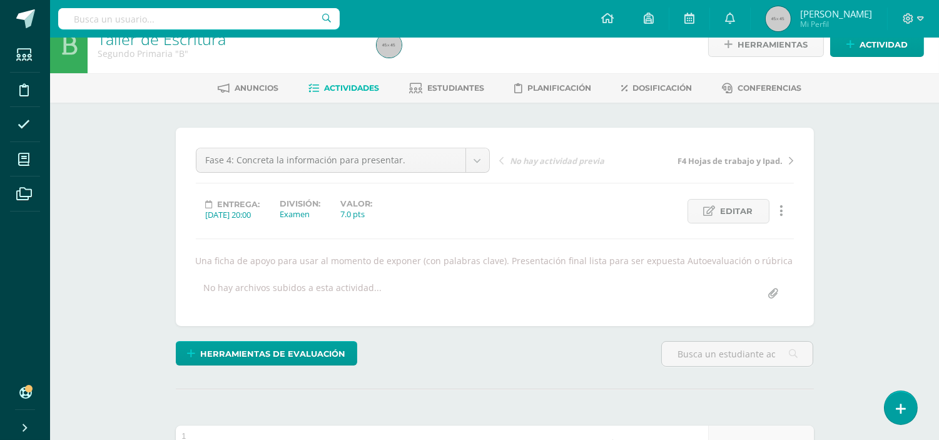
scroll to position [0, 0]
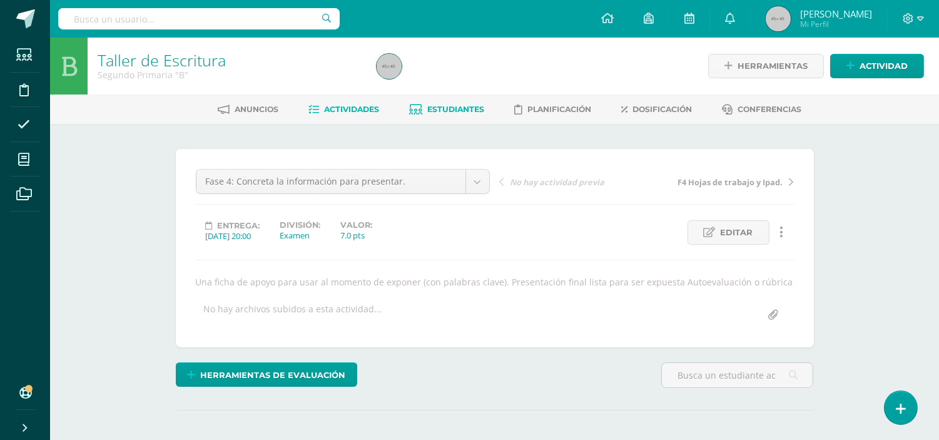
click at [446, 113] on span "Estudiantes" at bounding box center [455, 108] width 57 height 9
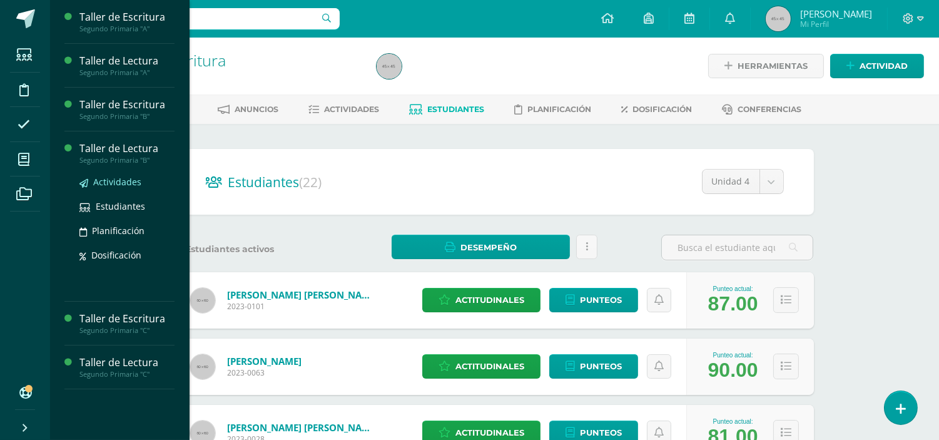
click at [121, 178] on span "Actividades" at bounding box center [117, 182] width 48 height 12
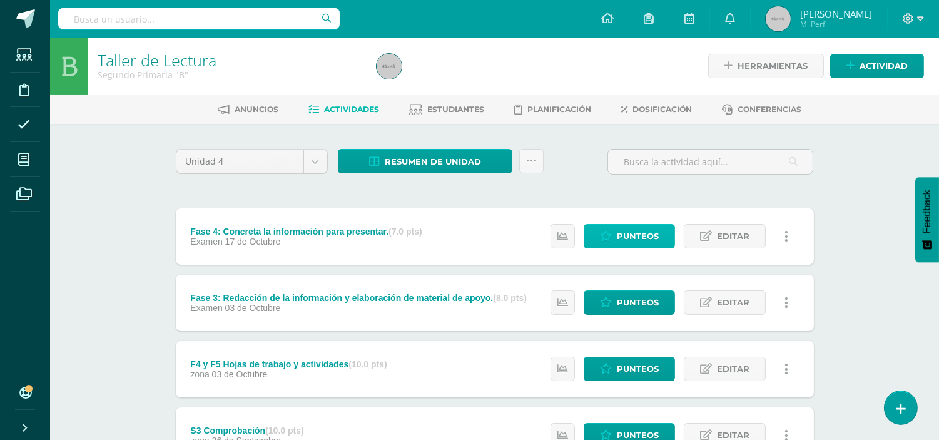
click at [617, 238] on span "Punteos" at bounding box center [638, 236] width 42 height 23
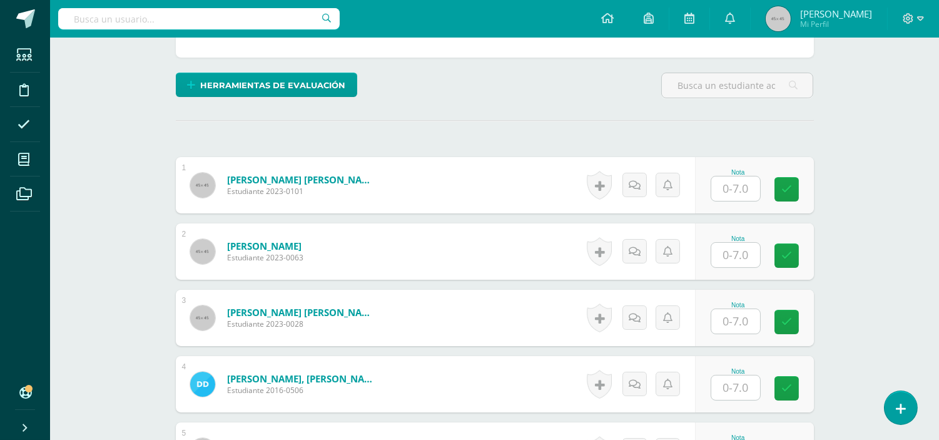
scroll to position [290, 0]
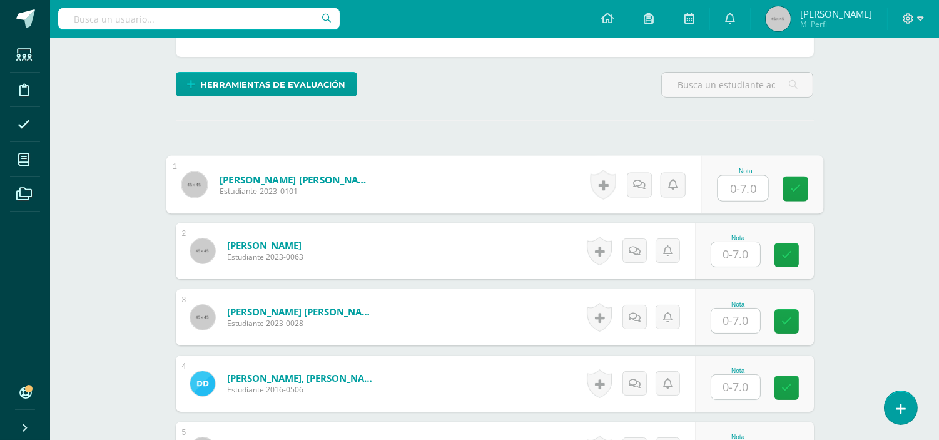
click at [743, 178] on input "text" at bounding box center [742, 188] width 50 height 25
type input "7"
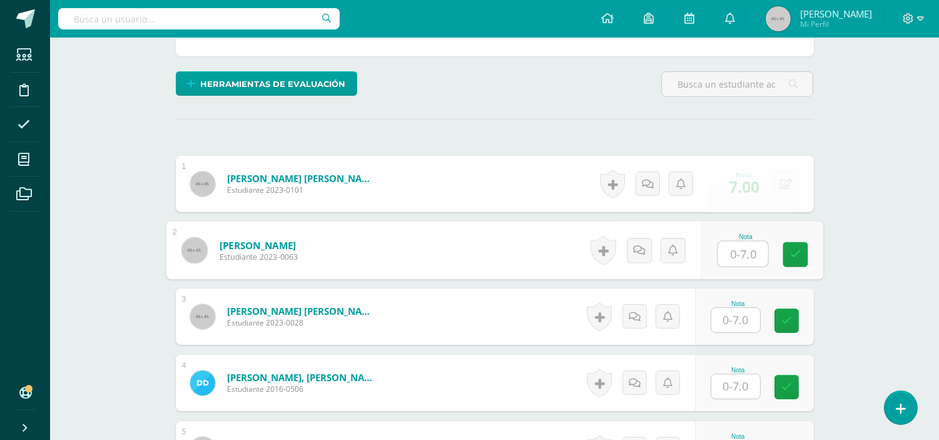
scroll to position [291, 0]
type input "7"
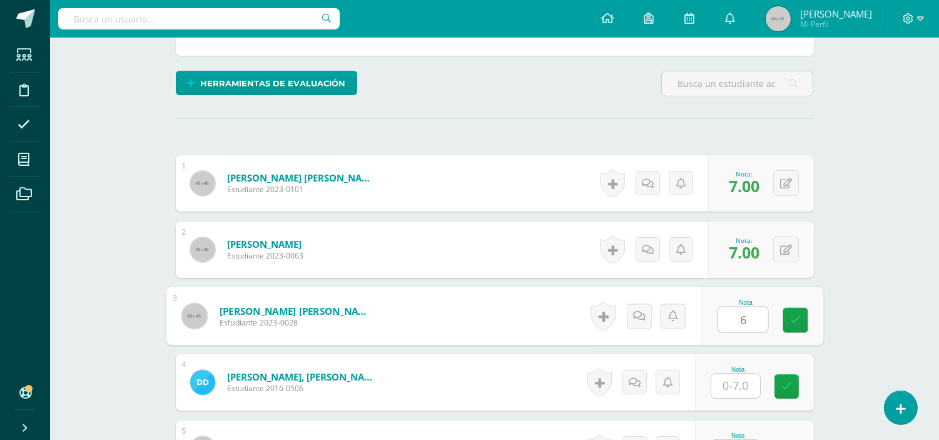
type input "6"
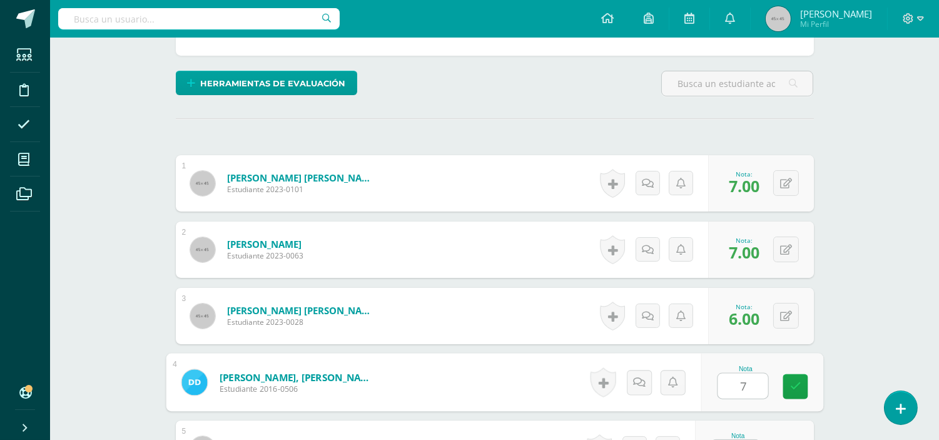
type input "7"
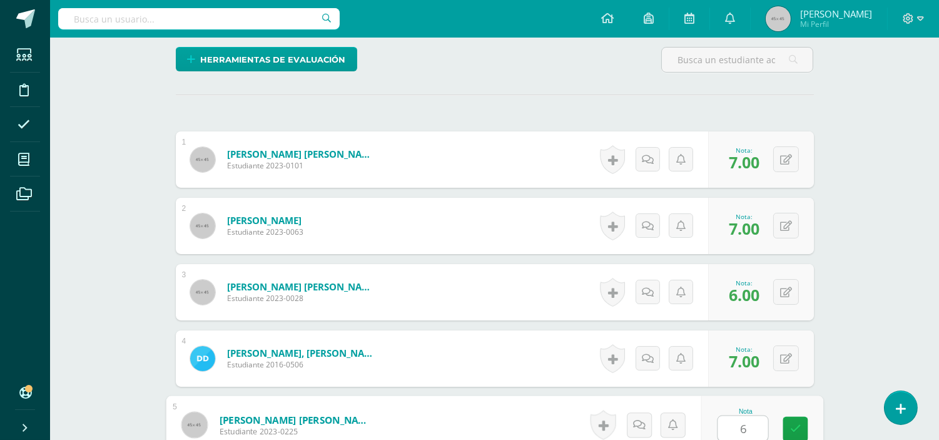
type input "6"
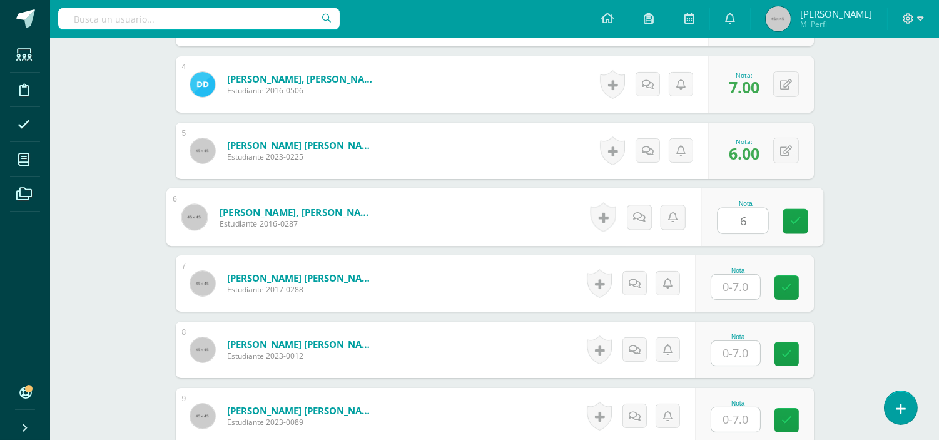
type input "6"
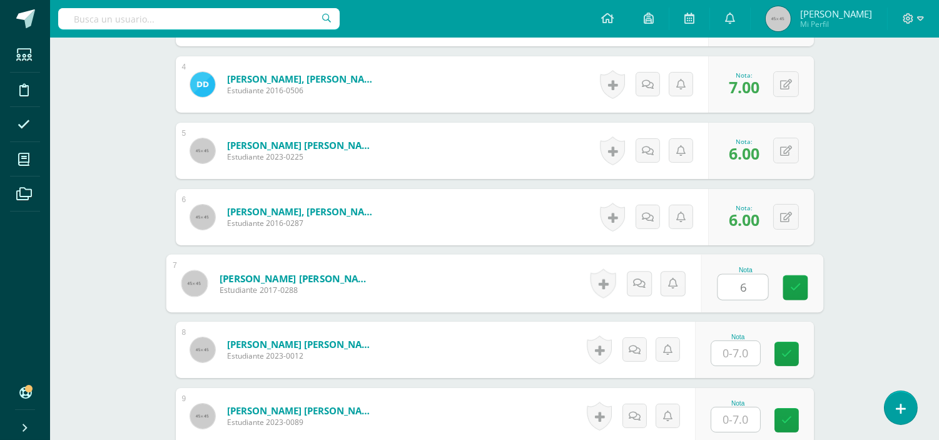
type input "6"
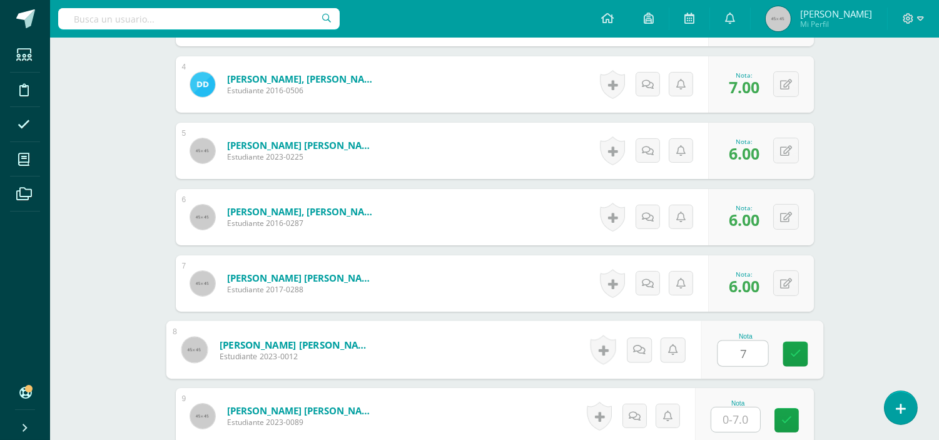
type input "7"
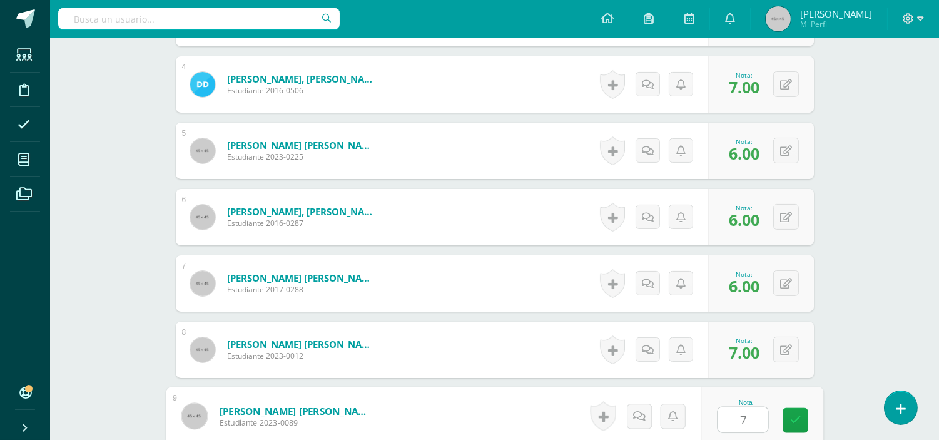
type input "7"
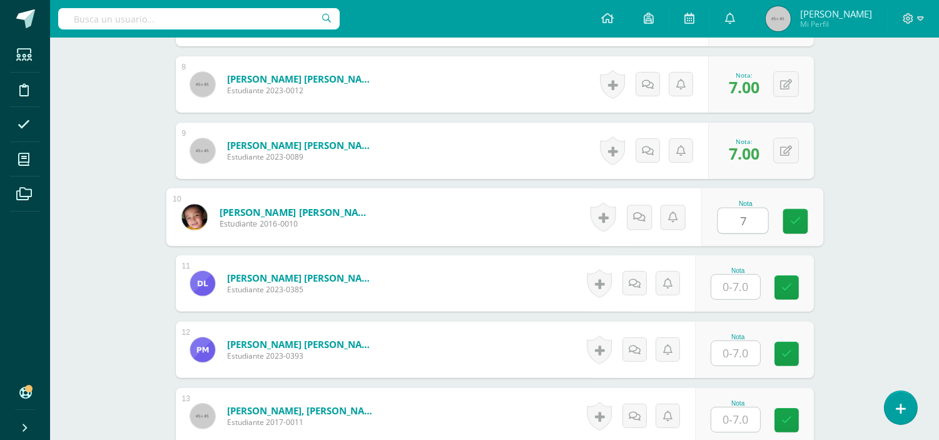
type input "7"
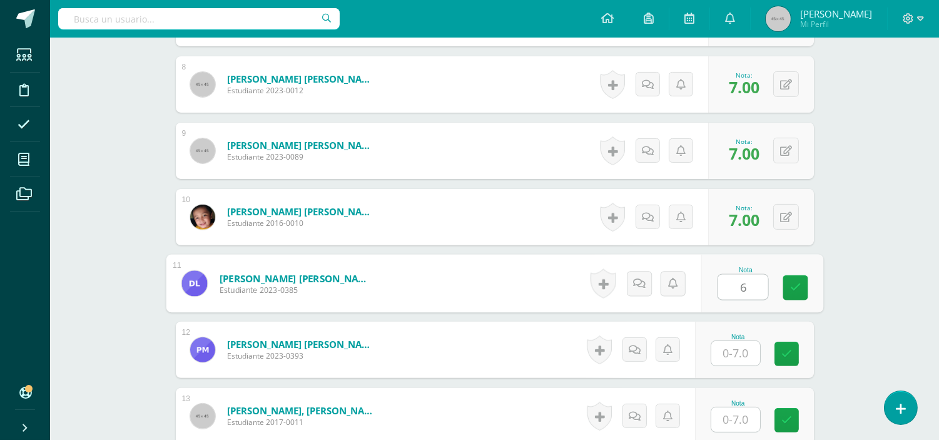
type input "6"
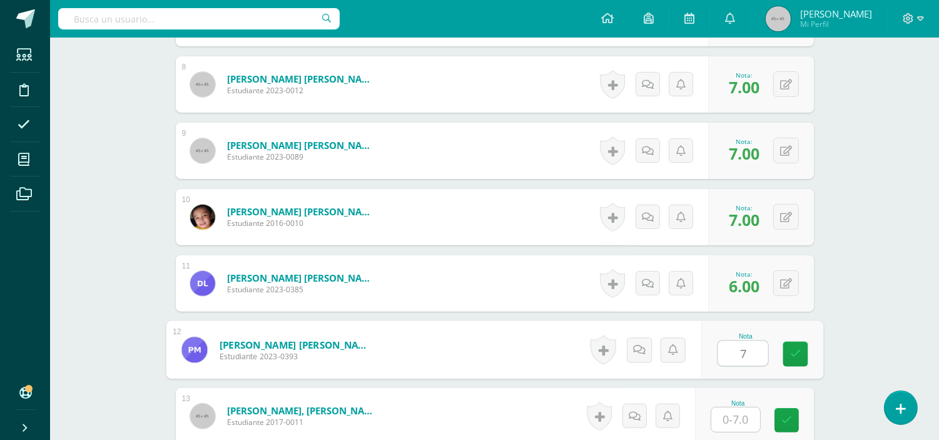
type input "7"
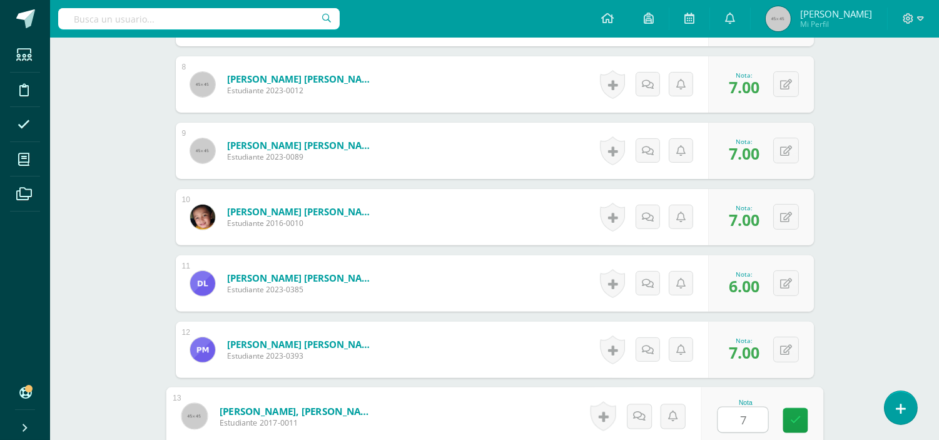
type input "7"
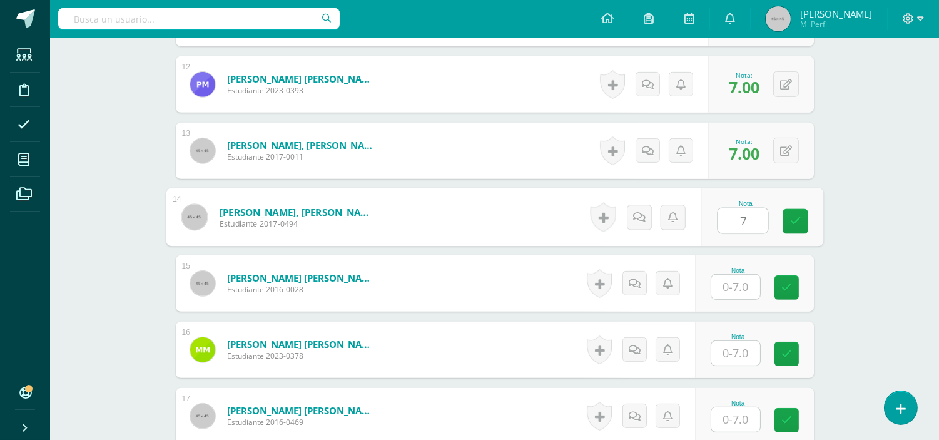
type input "7"
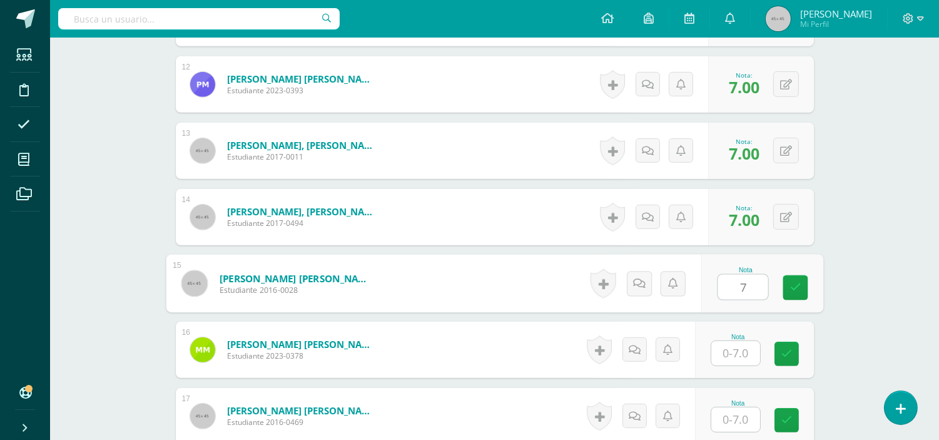
type input "7"
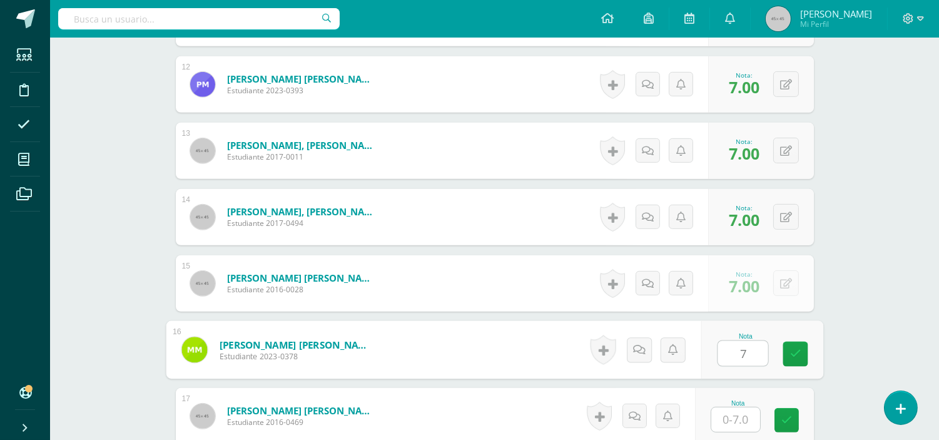
type input "7"
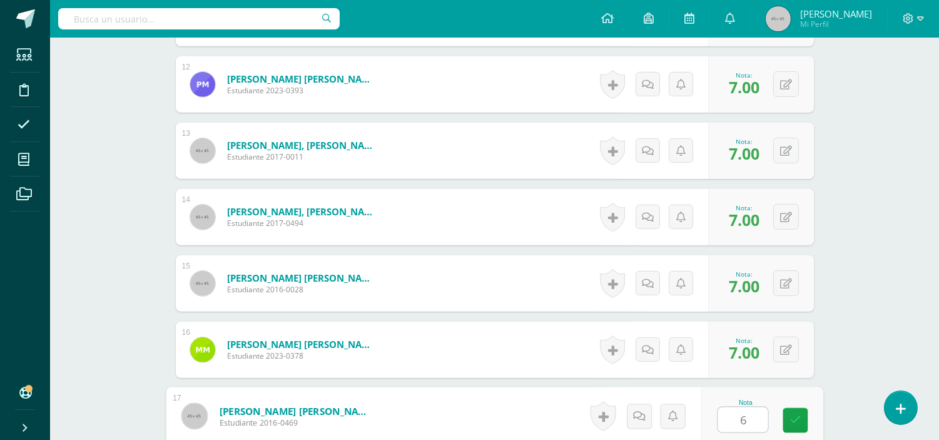
type input "6"
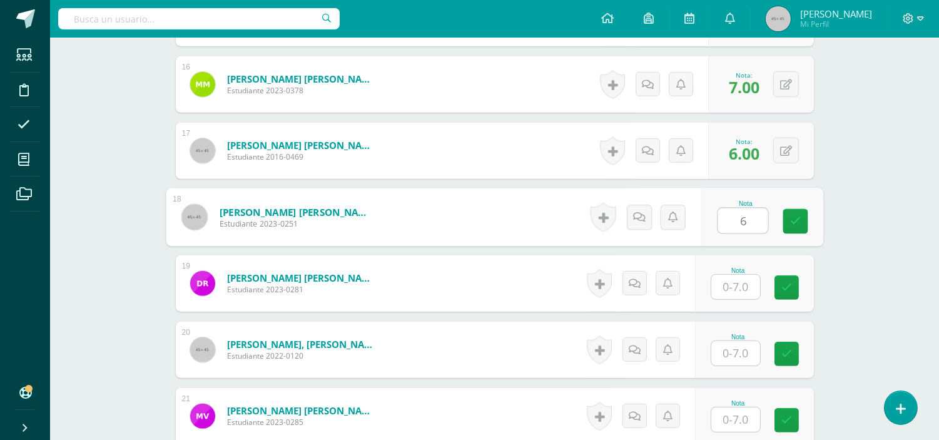
type input "6"
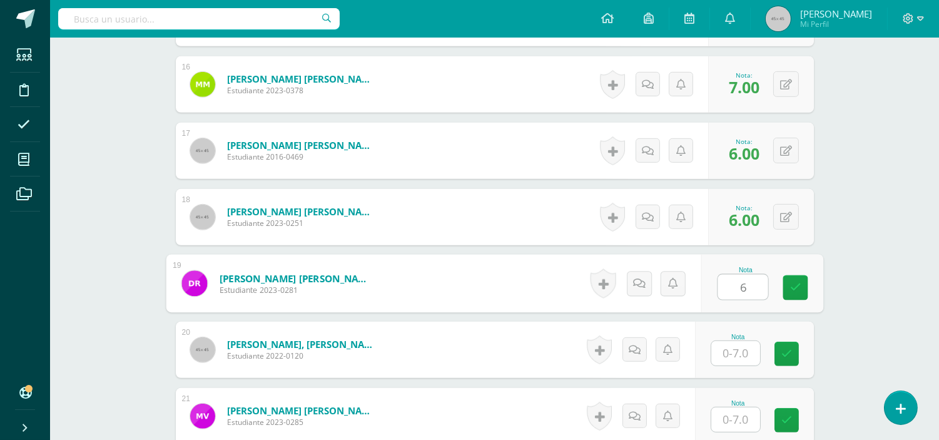
type input "6"
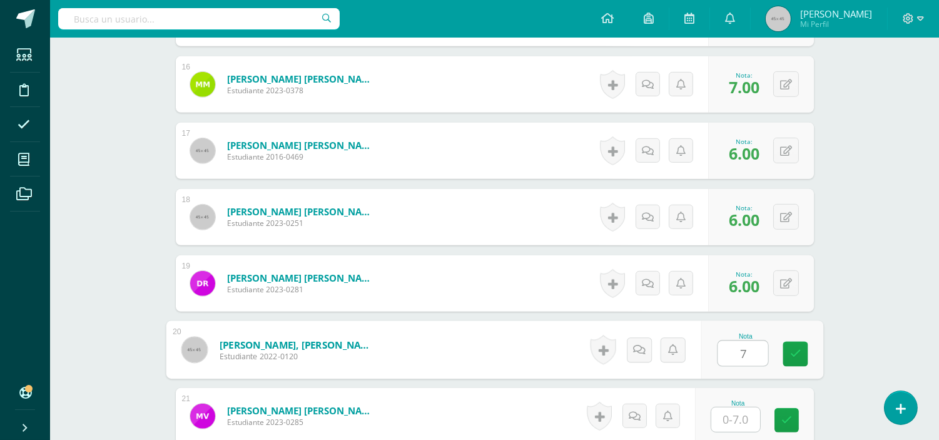
type input "7"
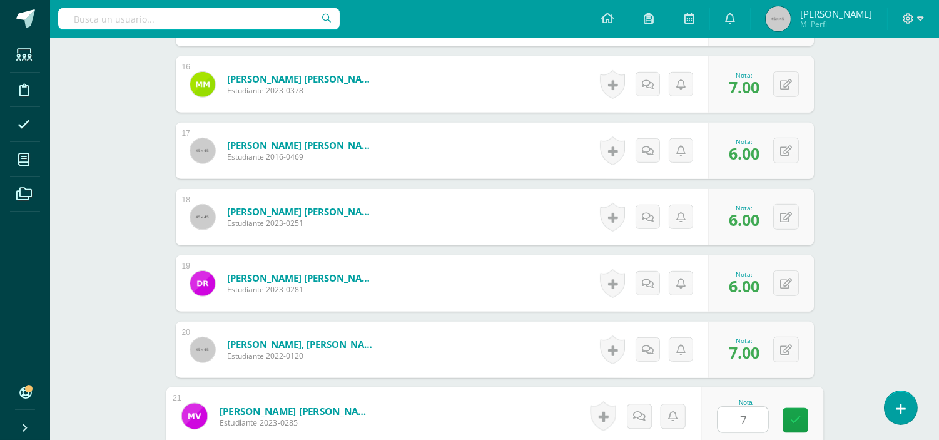
type input "7"
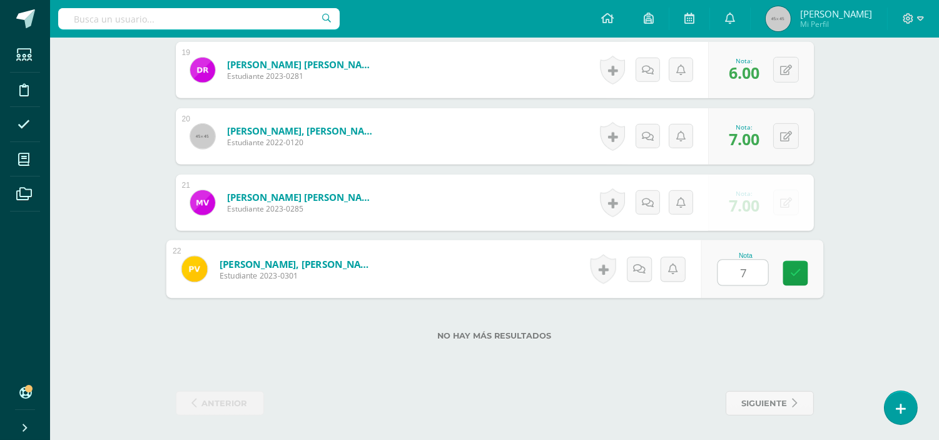
type input "7"
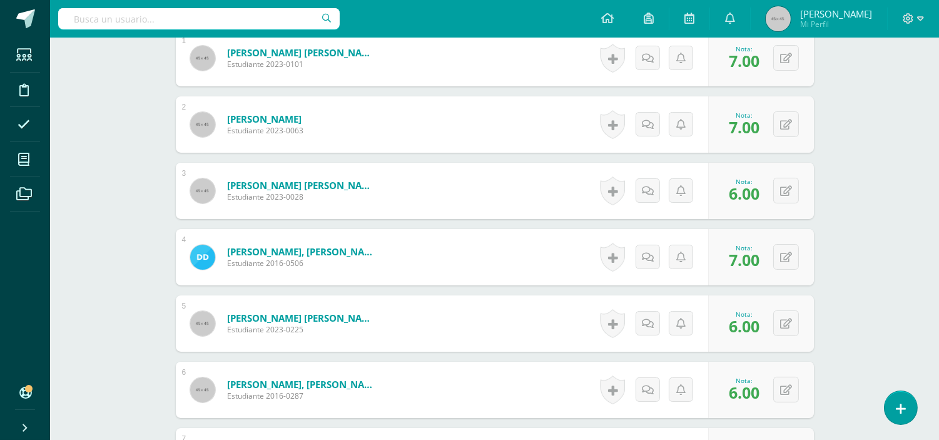
scroll to position [0, 0]
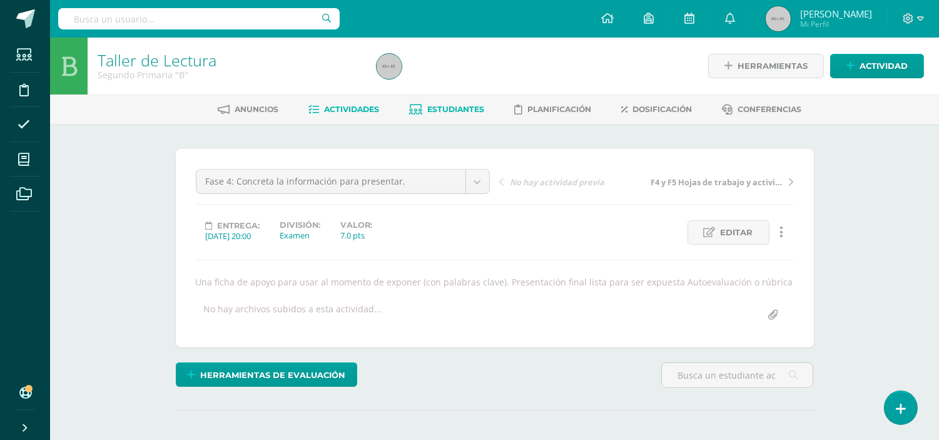
click at [439, 108] on span "Estudiantes" at bounding box center [455, 108] width 57 height 9
